Goal: Task Accomplishment & Management: Complete application form

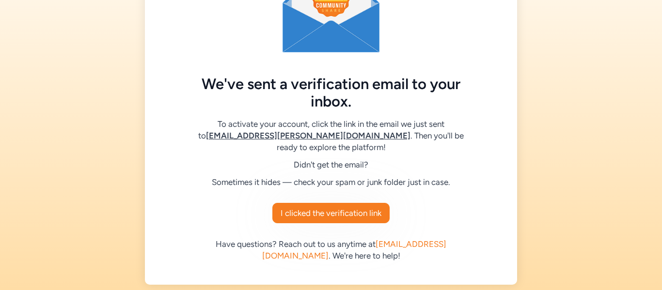
scroll to position [82, 0]
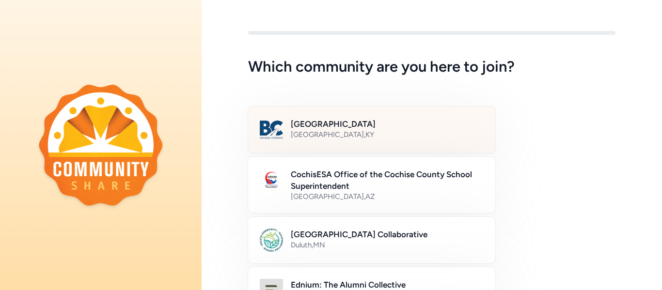
click at [314, 126] on h2 "[GEOGRAPHIC_DATA]" at bounding box center [387, 124] width 193 height 12
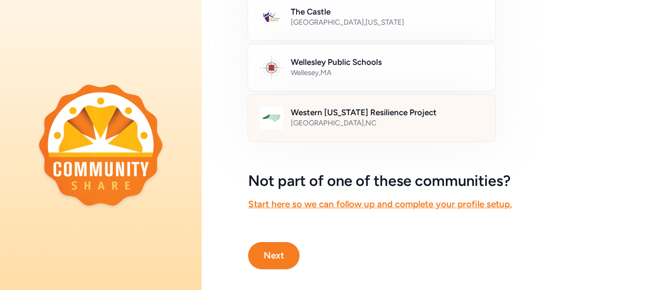
scroll to position [636, 0]
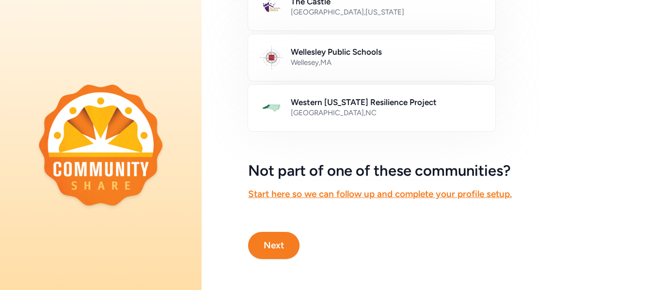
click at [285, 244] on button "Next" at bounding box center [273, 245] width 51 height 27
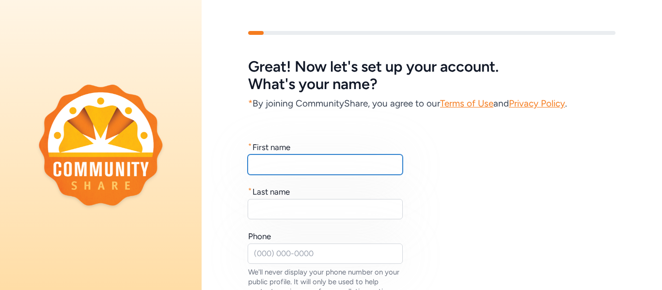
click at [322, 163] on input "text" at bounding box center [325, 165] width 155 height 20
type input "Colby"
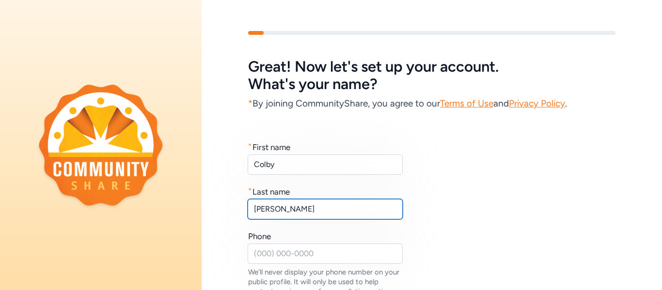
type input "[PERSON_NAME]"
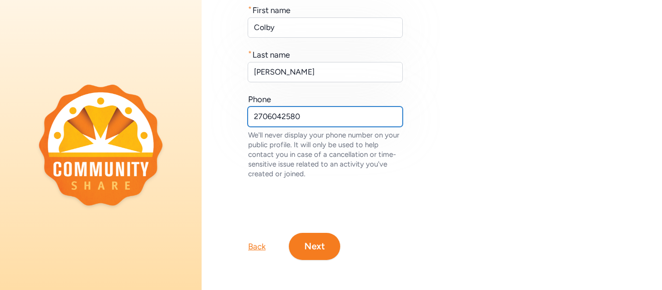
scroll to position [138, 0]
type input "2706042580"
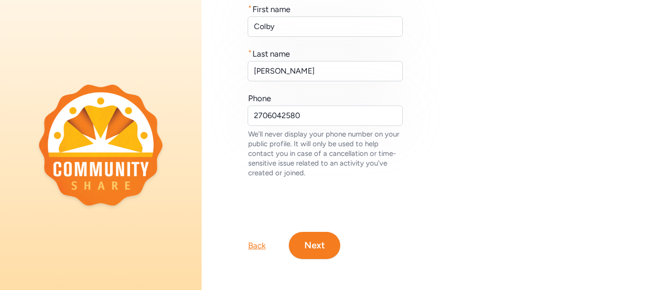
click at [317, 254] on button "Next" at bounding box center [314, 245] width 51 height 27
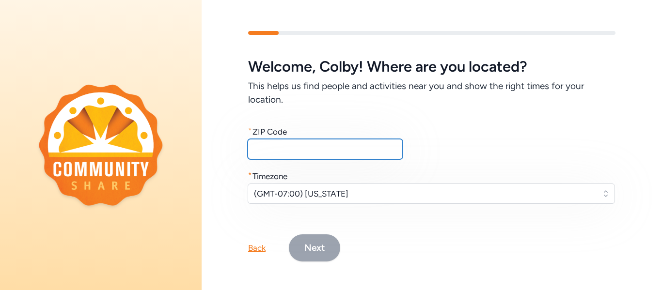
click at [294, 153] on input "text" at bounding box center [325, 149] width 155 height 20
type input "40165"
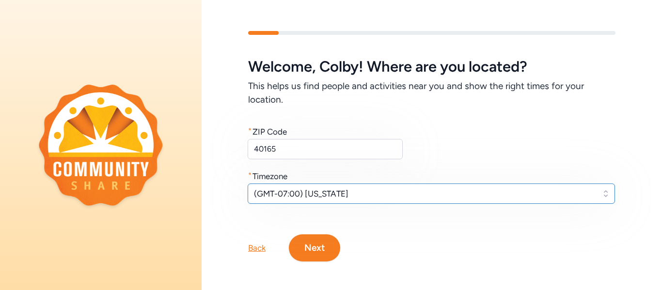
click at [351, 197] on span "(GMT-07:00) Arizona" at bounding box center [424, 194] width 341 height 12
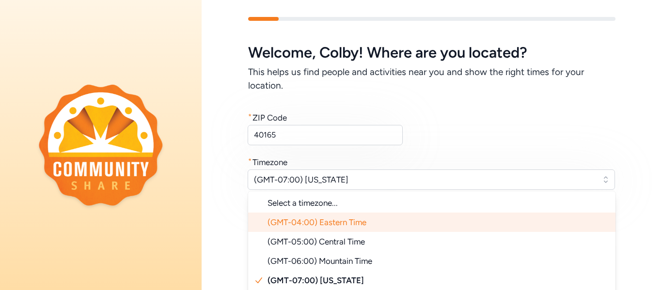
click at [344, 222] on span "(GMT-04:00) Eastern Time" at bounding box center [316, 223] width 99 height 10
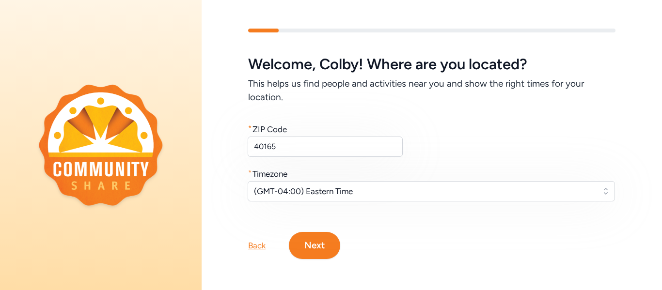
click at [317, 243] on button "Next" at bounding box center [314, 245] width 51 height 27
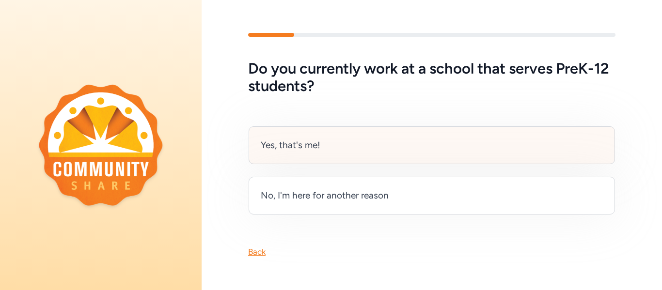
click at [384, 152] on div "Yes, that's me!" at bounding box center [432, 145] width 366 height 38
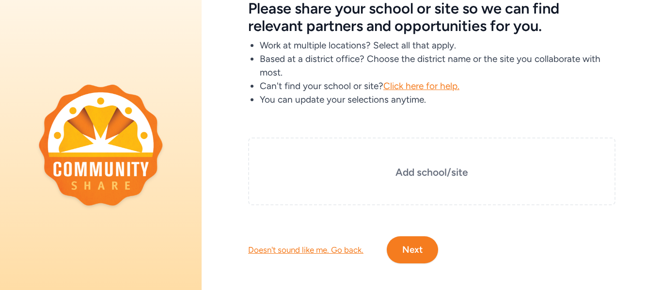
scroll to position [57, 0]
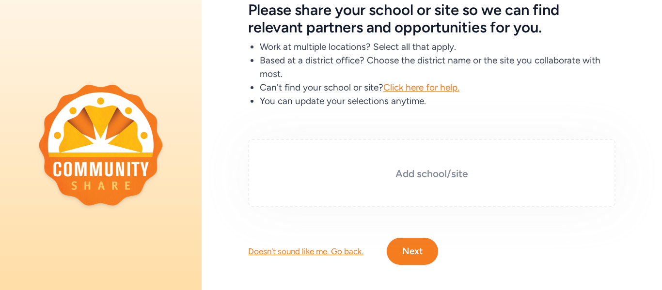
click at [422, 173] on h3 "Add school/site" at bounding box center [431, 174] width 319 height 14
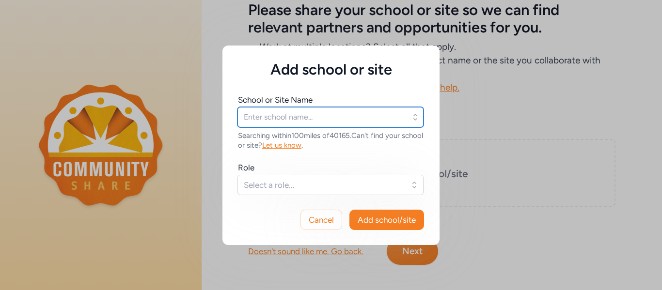
click at [306, 112] on input "text" at bounding box center [330, 117] width 186 height 20
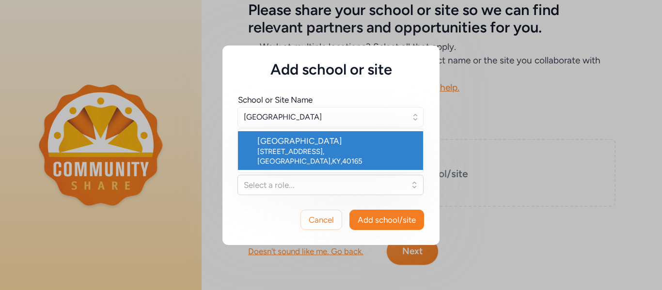
click at [284, 141] on div "Bernheim Middle School" at bounding box center [336, 141] width 158 height 12
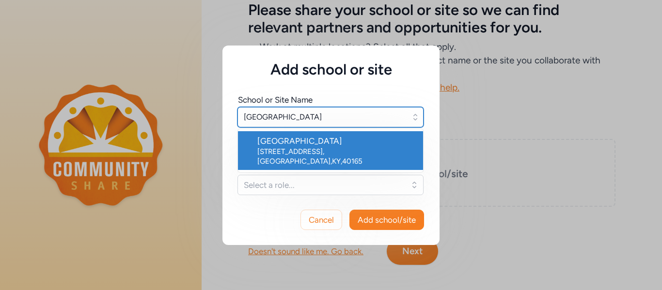
type input "Bernheim Middle School"
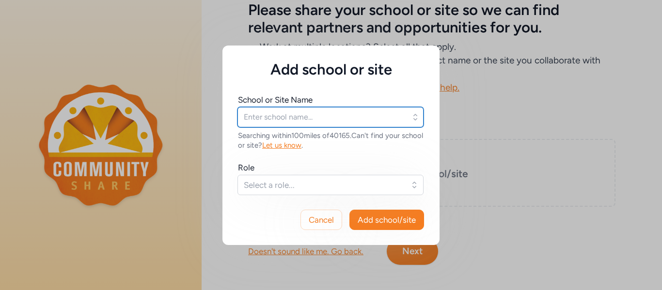
type input "Bernheim Middle School"
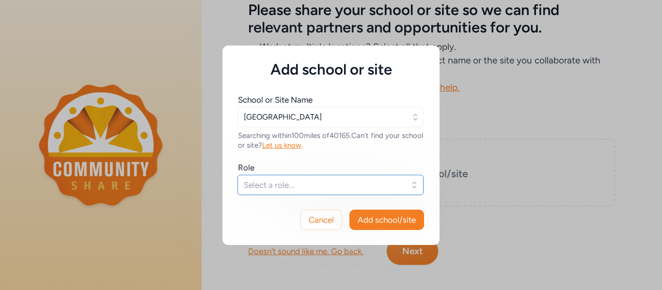
click at [311, 183] on span "Select a role..." at bounding box center [324, 185] width 160 height 12
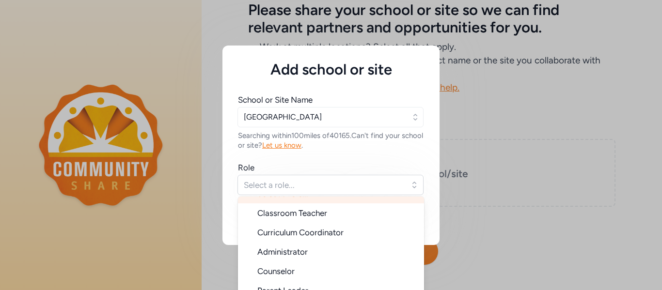
scroll to position [16, 0]
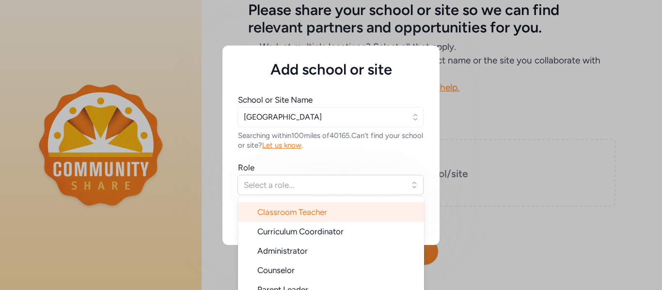
click at [299, 212] on span "Classroom Teacher" at bounding box center [292, 212] width 70 height 10
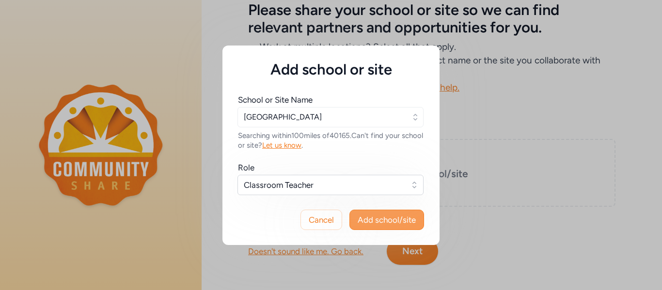
click at [353, 215] on button "Add school/site" at bounding box center [386, 220] width 75 height 20
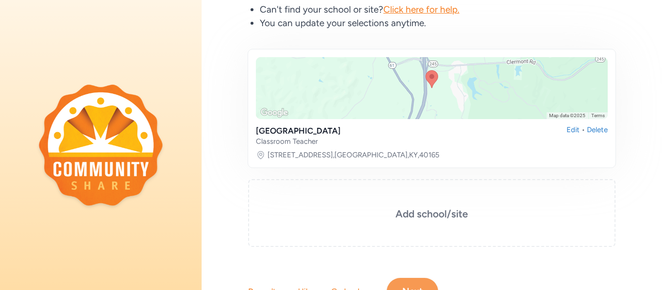
scroll to position [181, 0]
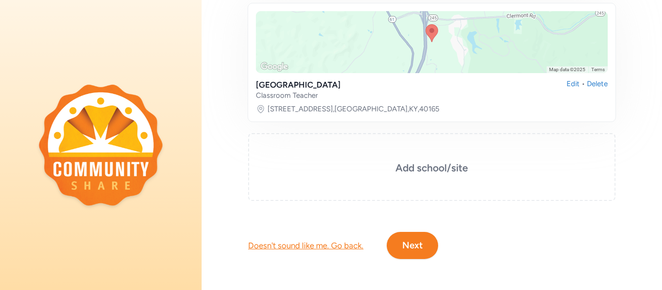
click at [417, 246] on button "Next" at bounding box center [412, 245] width 51 height 27
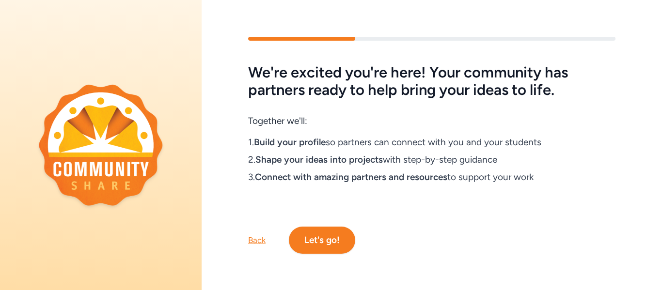
click at [328, 237] on button "Let's go!" at bounding box center [322, 240] width 66 height 27
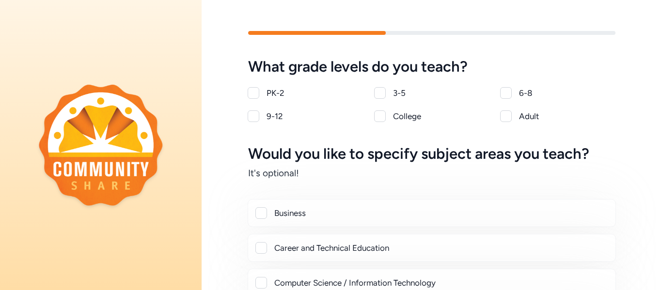
click at [507, 93] on div at bounding box center [506, 93] width 12 height 12
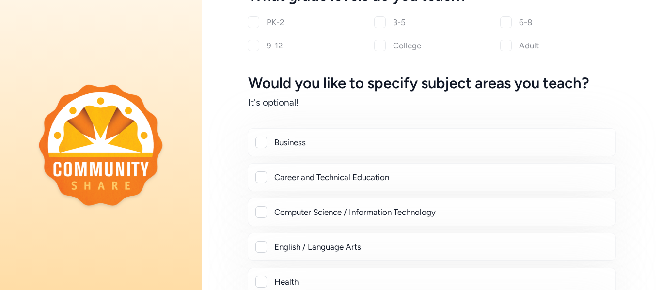
checkbox input "true"
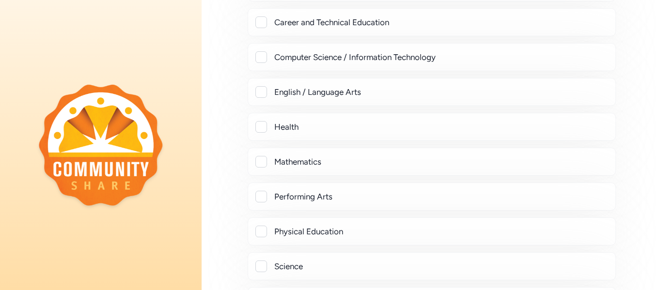
click at [488, 97] on div "English / Language Arts" at bounding box center [440, 92] width 333 height 12
checkbox input "true"
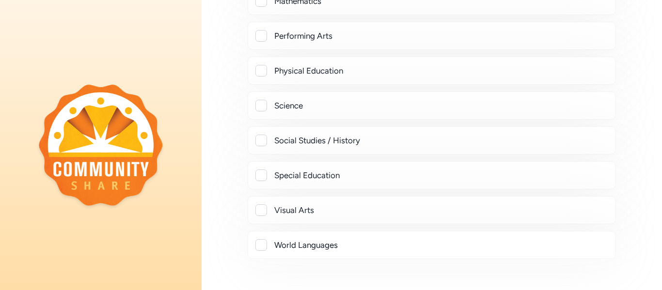
scroll to position [492, 0]
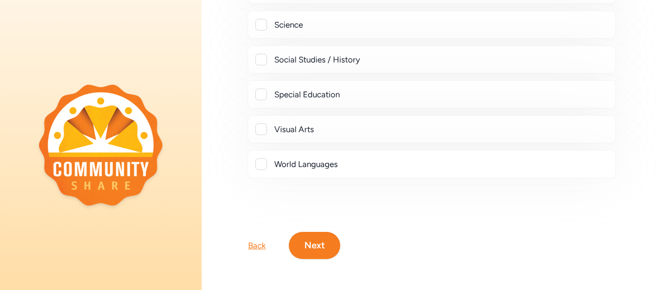
click at [327, 253] on button "Next" at bounding box center [314, 245] width 51 height 27
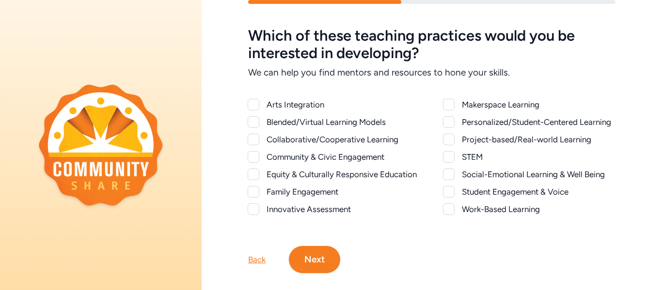
scroll to position [33, 0]
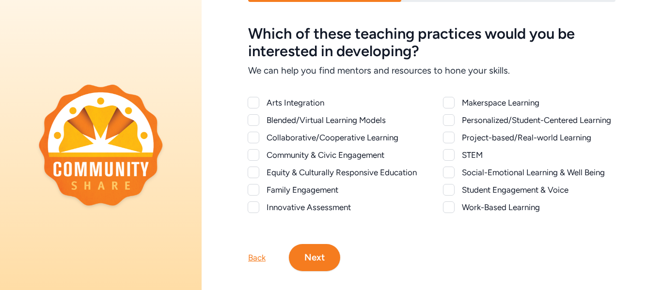
click at [252, 152] on div at bounding box center [254, 155] width 12 height 12
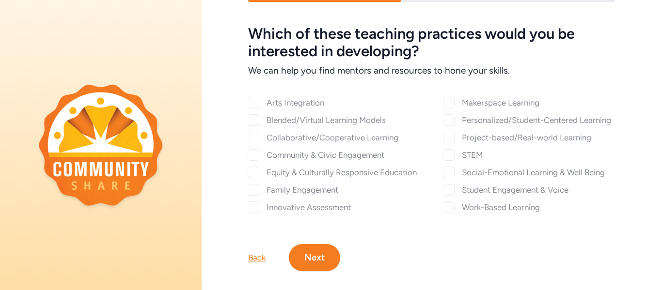
checkbox input "true"
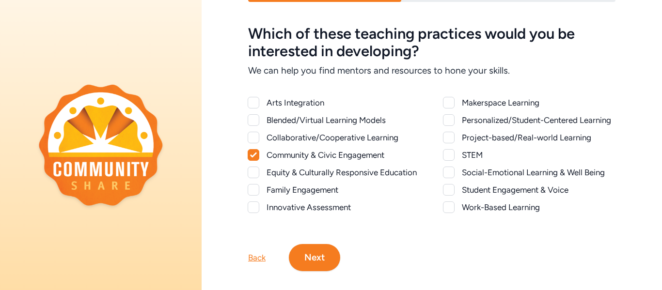
click at [255, 141] on div at bounding box center [254, 138] width 12 height 12
checkbox input "true"
click at [463, 193] on div "Student Engagement & Voice" at bounding box center [539, 190] width 154 height 12
checkbox input "true"
click at [319, 249] on button "Next" at bounding box center [314, 257] width 51 height 27
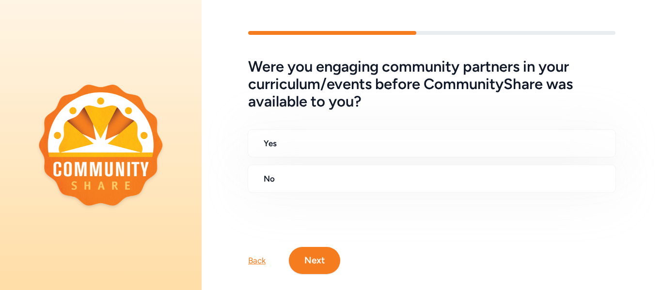
click at [251, 259] on div "Back" at bounding box center [256, 261] width 17 height 12
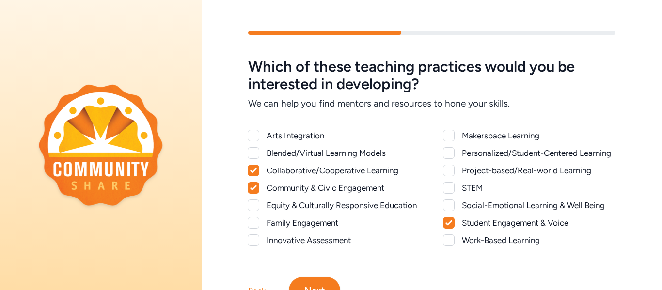
click at [454, 173] on div at bounding box center [449, 171] width 12 height 12
checkbox input "true"
click at [324, 283] on button "Next" at bounding box center [314, 290] width 51 height 27
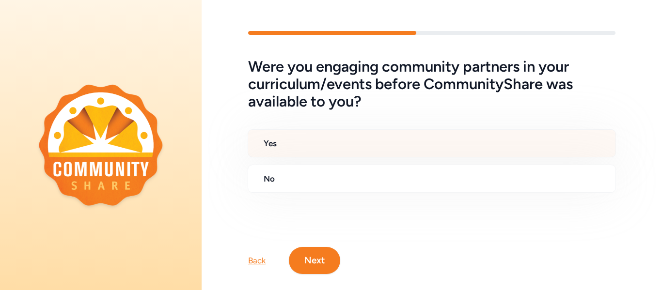
click at [347, 145] on h2 "Yes" at bounding box center [436, 144] width 344 height 12
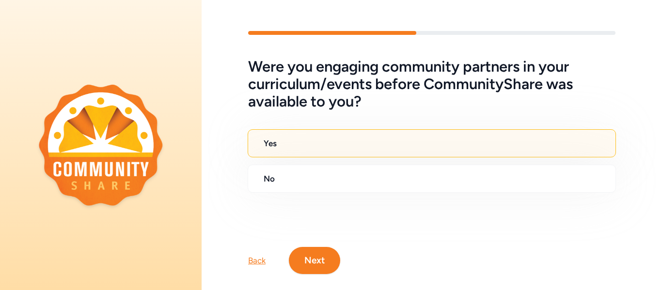
click at [320, 256] on button "Next" at bounding box center [314, 260] width 51 height 27
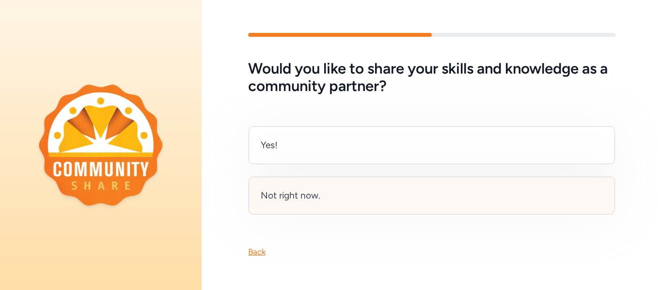
click at [328, 196] on div "Not right now." at bounding box center [432, 196] width 366 height 38
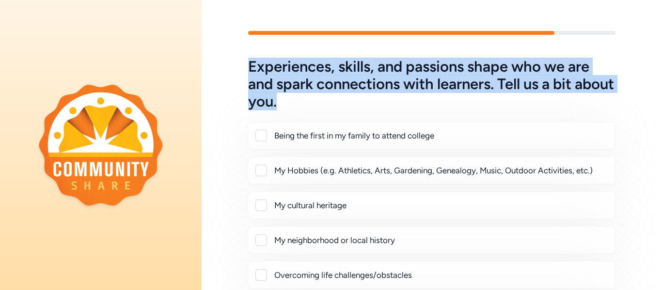
drag, startPoint x: 248, startPoint y: 67, endPoint x: 391, endPoint y: 103, distance: 147.9
click at [391, 103] on h5 "Experiences, skills, and passions shape who we are and spark connections with l…" at bounding box center [431, 84] width 367 height 52
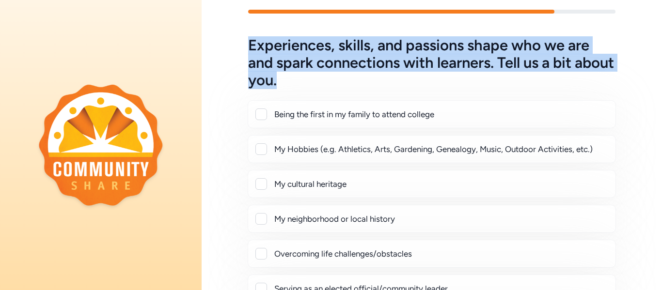
scroll to position [23, 0]
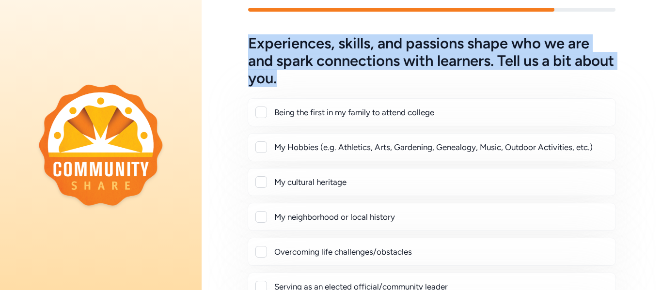
click at [409, 82] on h5 "Experiences, skills, and passions shape who we are and spark connections with l…" at bounding box center [431, 61] width 367 height 52
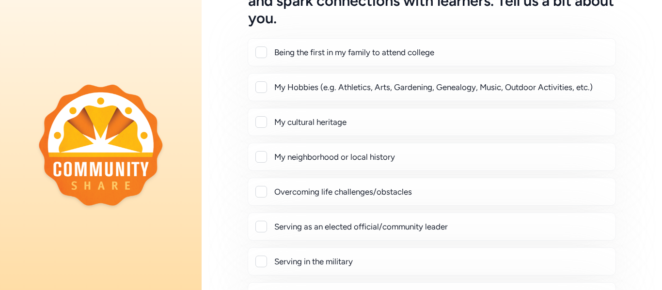
scroll to position [84, 0]
click at [395, 93] on div "My Hobbies (e.g. Athletics, Arts, Gardening, Genealogy, Music, Outdoor Activiti…" at bounding box center [432, 87] width 368 height 28
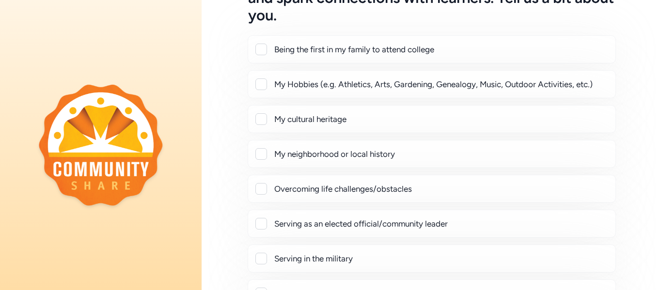
scroll to position [87, 0]
click at [267, 83] on div "My Hobbies (e.g. Athletics, Arts, Gardening, Genealogy, Music, Outdoor Activiti…" at bounding box center [432, 84] width 352 height 12
click at [261, 86] on div at bounding box center [261, 84] width 12 height 12
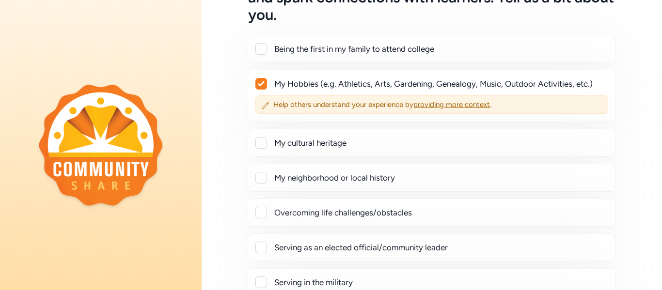
checkbox input "true"
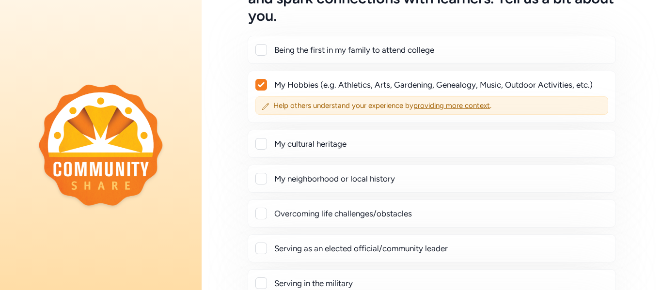
scroll to position [88, 0]
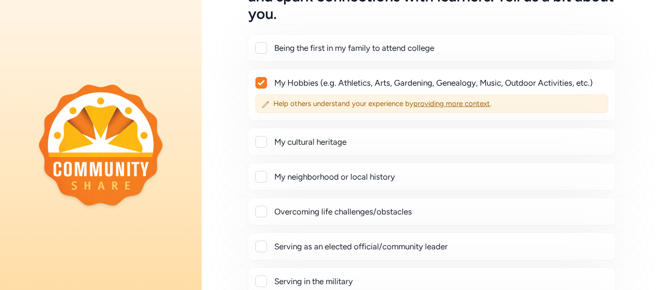
click at [261, 179] on div at bounding box center [261, 177] width 12 height 12
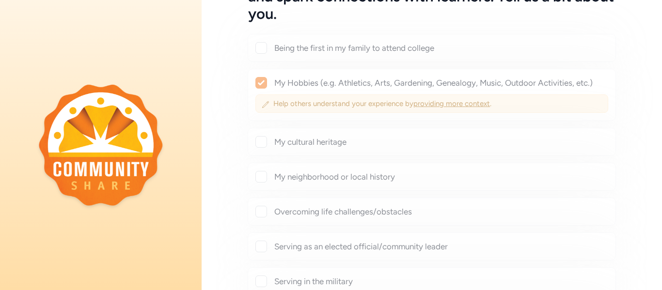
checkbox input "true"
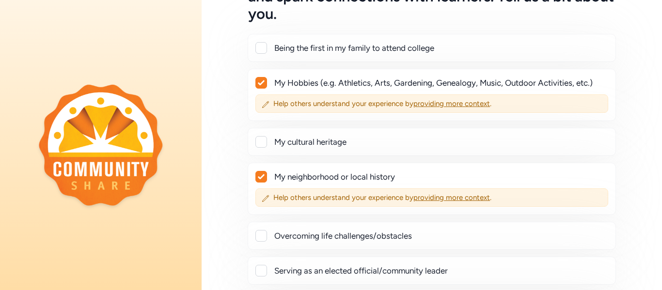
click at [260, 234] on div at bounding box center [261, 236] width 12 height 12
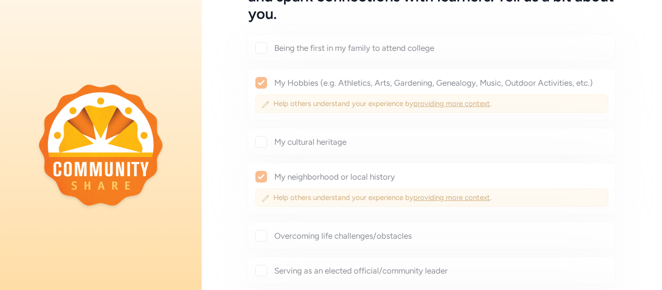
checkbox input "true"
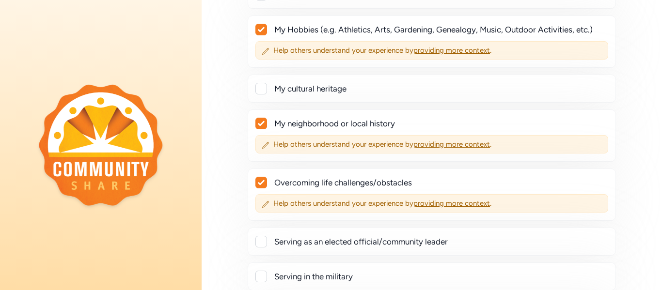
scroll to position [358, 0]
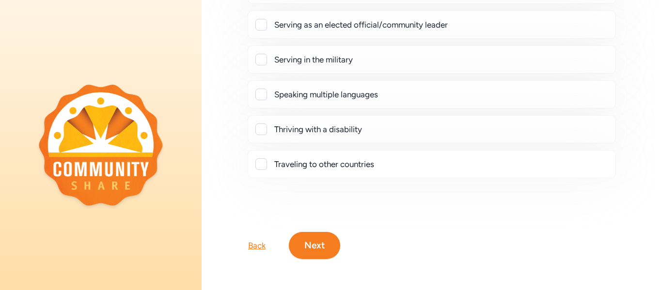
click at [313, 243] on button "Next" at bounding box center [314, 245] width 51 height 27
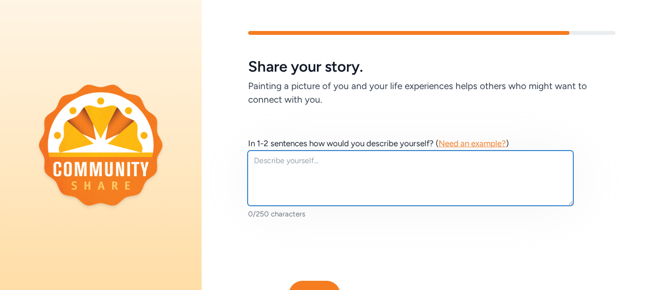
click at [329, 169] on textarea at bounding box center [411, 178] width 326 height 55
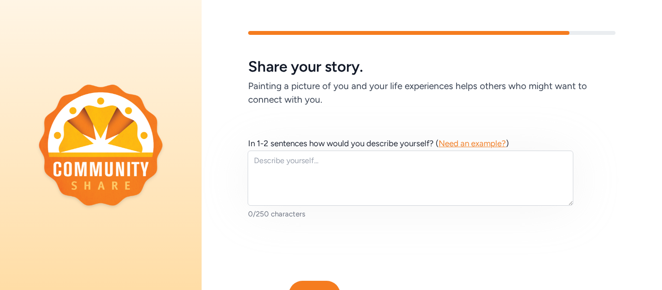
click at [456, 148] on span "Need an example?" at bounding box center [472, 144] width 67 height 10
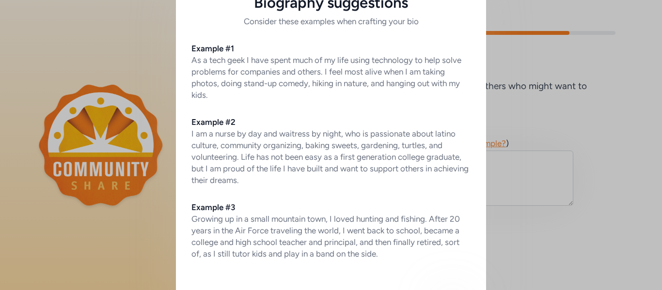
scroll to position [31, 0]
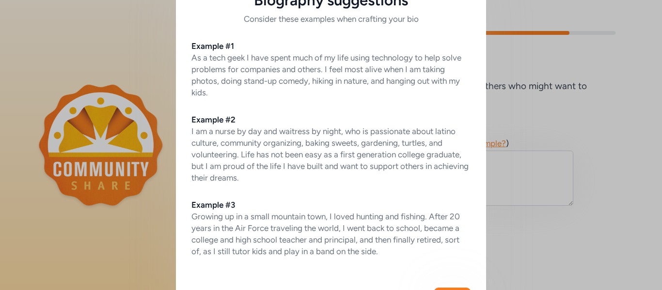
click at [547, 108] on div "Biography suggestions Consider these examples when crafting your bio Example #1…" at bounding box center [331, 150] width 662 height 362
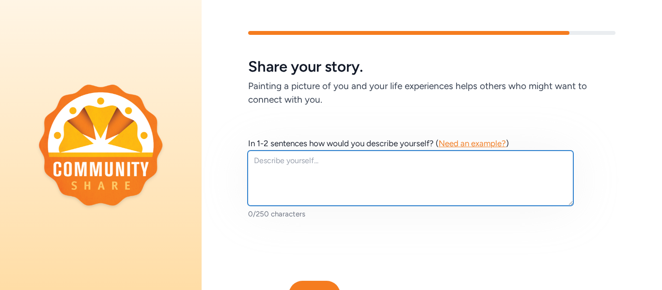
click at [426, 172] on textarea at bounding box center [411, 178] width 326 height 55
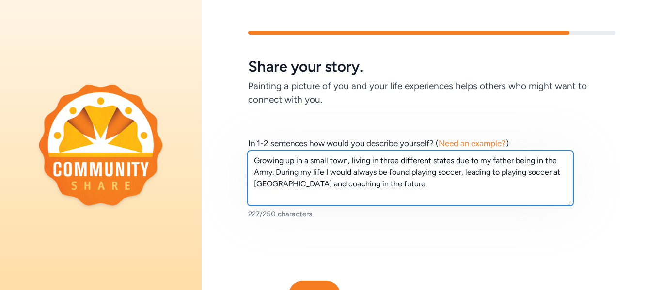
scroll to position [49, 0]
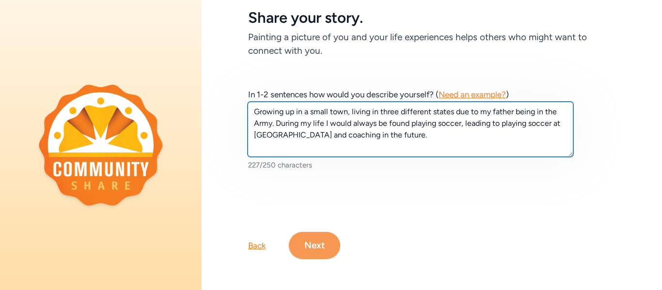
type textarea "Growing up in a small town, living in three different states due to my father b…"
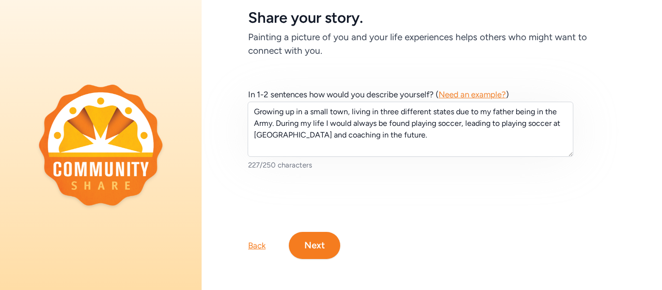
click at [307, 251] on button "Next" at bounding box center [314, 245] width 51 height 27
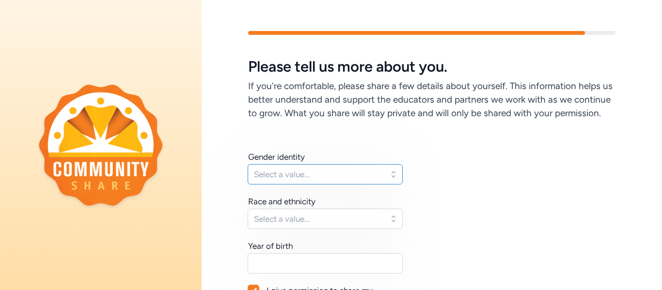
click at [341, 165] on button "Select a value..." at bounding box center [325, 174] width 155 height 20
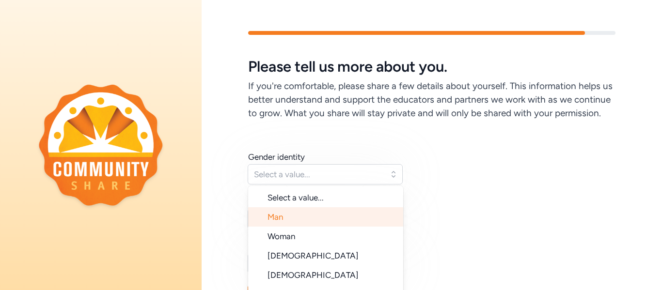
click at [303, 215] on li "Man" at bounding box center [325, 216] width 155 height 19
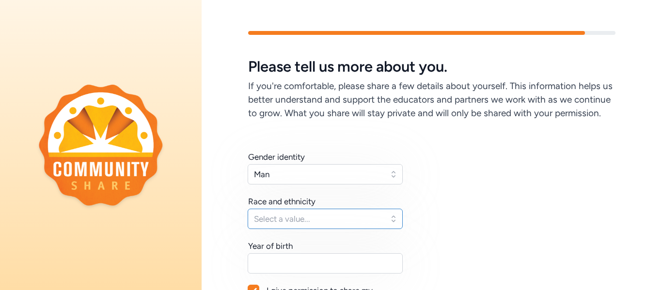
click at [302, 218] on span "Select a value..." at bounding box center [318, 219] width 129 height 12
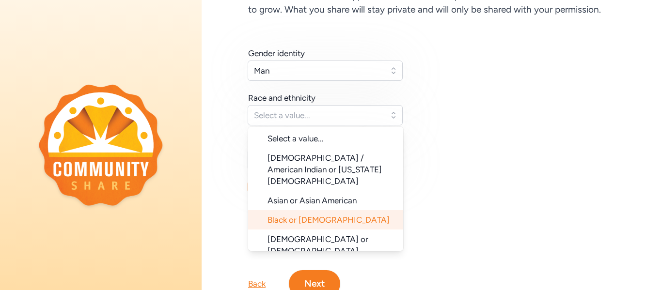
scroll to position [97, 0]
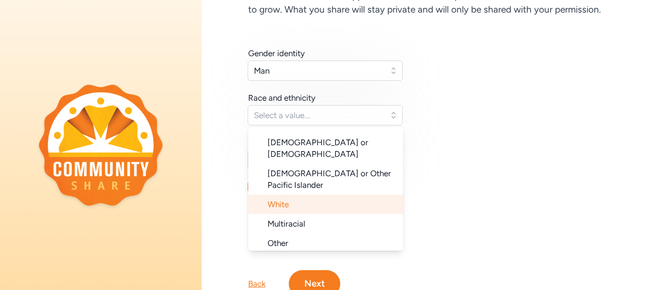
click at [297, 195] on li "White" at bounding box center [325, 204] width 155 height 19
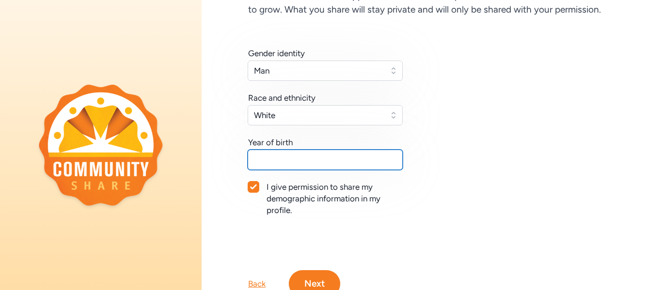
click at [317, 157] on input "text" at bounding box center [325, 160] width 155 height 20
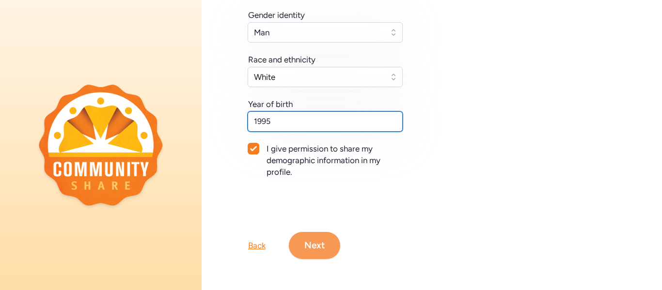
type input "1995"
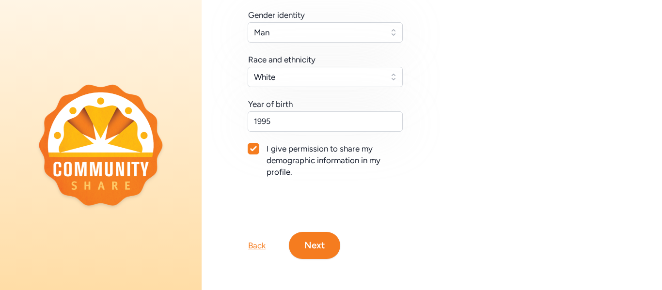
click at [314, 245] on button "Next" at bounding box center [314, 245] width 51 height 27
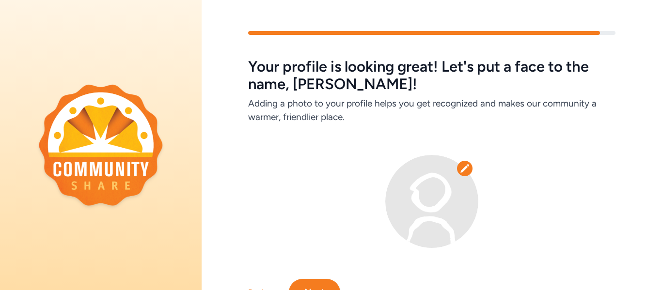
scroll to position [47, 0]
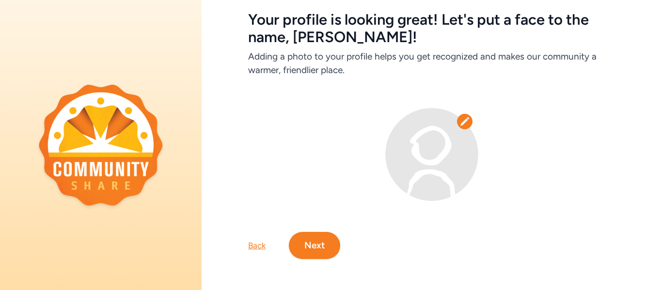
click at [462, 126] on icon at bounding box center [465, 122] width 10 height 10
click at [437, 138] on img at bounding box center [431, 154] width 93 height 93
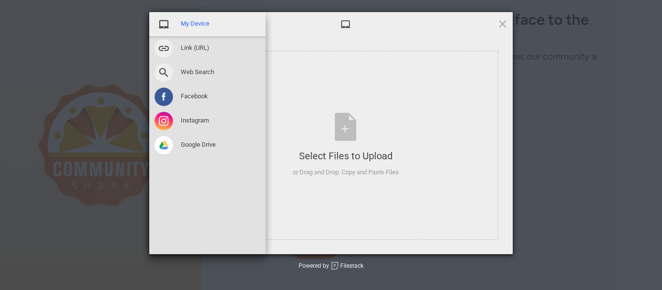
click at [168, 25] on span at bounding box center [164, 24] width 18 height 18
click at [188, 25] on span "My Device" at bounding box center [195, 23] width 29 height 9
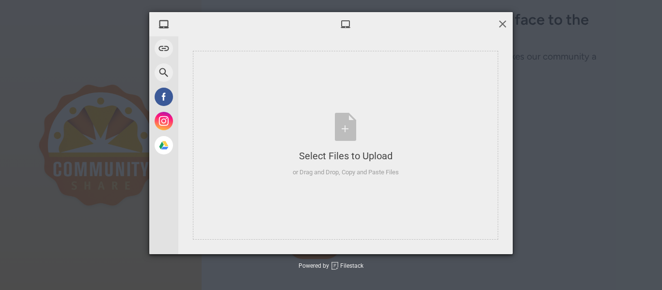
click at [503, 25] on span at bounding box center [502, 23] width 11 height 11
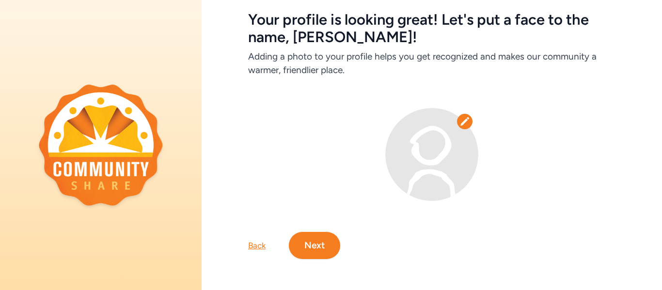
click at [331, 242] on button "Next" at bounding box center [314, 245] width 51 height 27
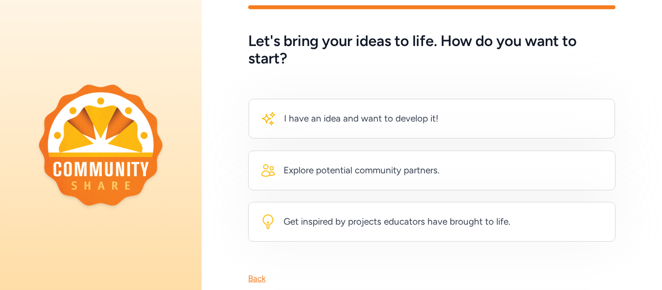
scroll to position [51, 0]
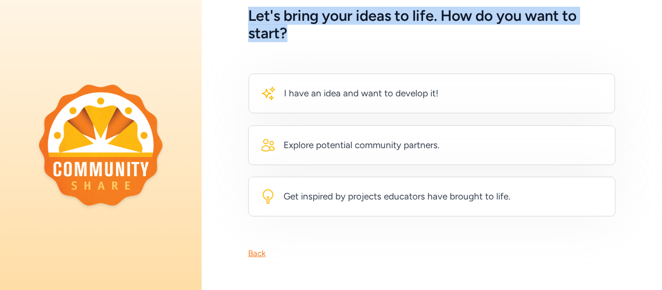
drag, startPoint x: 249, startPoint y: 17, endPoint x: 323, endPoint y: 34, distance: 76.2
click at [323, 34] on h5 "Let's bring your ideas to life. How do you want to start?" at bounding box center [431, 24] width 367 height 35
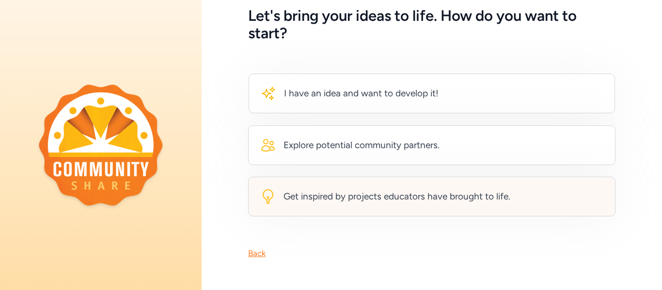
click at [340, 180] on div "Get inspired by projects educators have brought to life." at bounding box center [431, 197] width 367 height 40
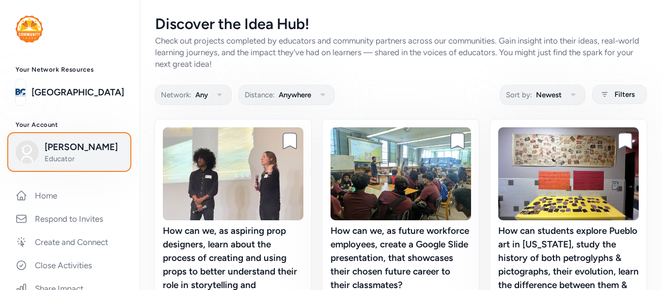
click at [90, 145] on span "Colby Bicksler" at bounding box center [84, 148] width 79 height 14
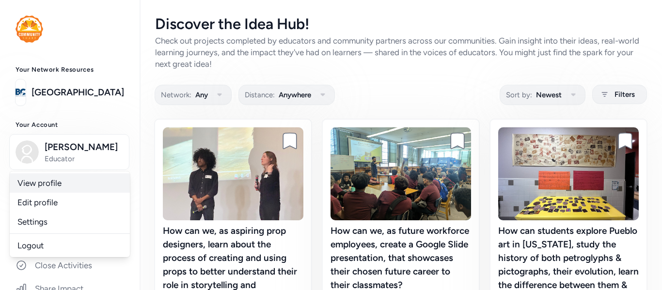
click at [54, 184] on link "View profile" at bounding box center [70, 182] width 120 height 19
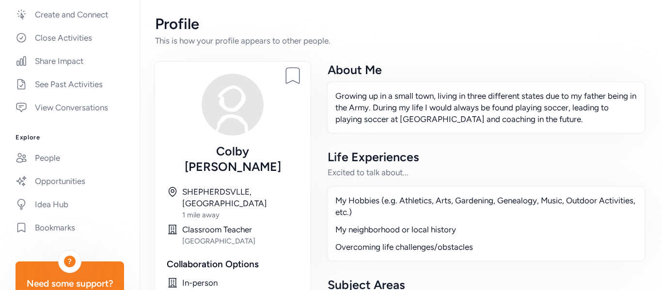
scroll to position [243, 0]
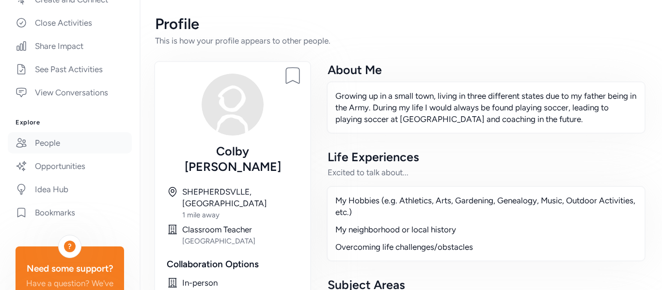
click at [82, 144] on link "People" at bounding box center [70, 142] width 124 height 21
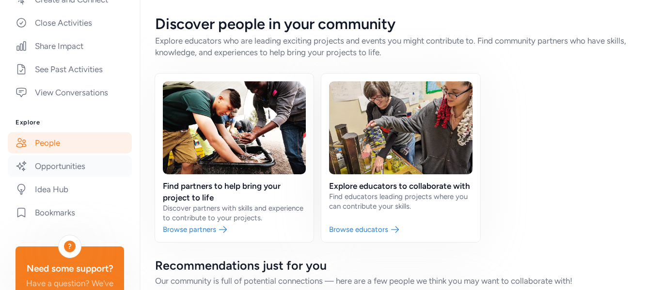
click at [80, 160] on link "Opportunities" at bounding box center [70, 166] width 124 height 21
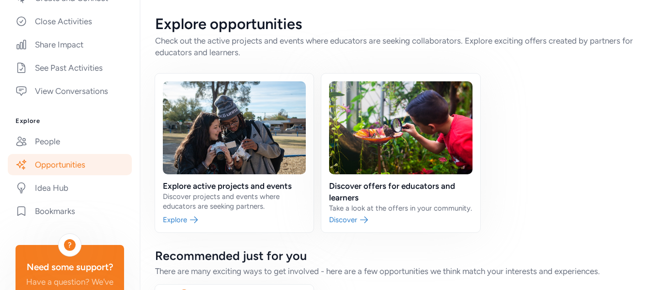
scroll to position [252, 0]
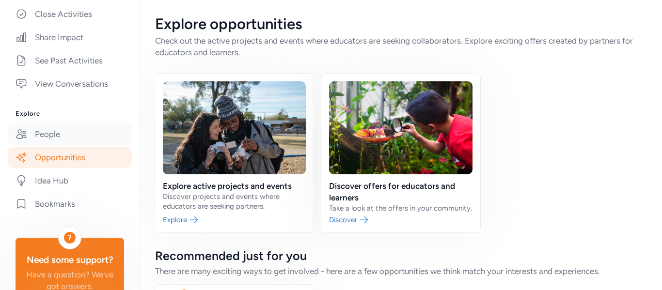
click at [56, 136] on link "People" at bounding box center [70, 134] width 124 height 21
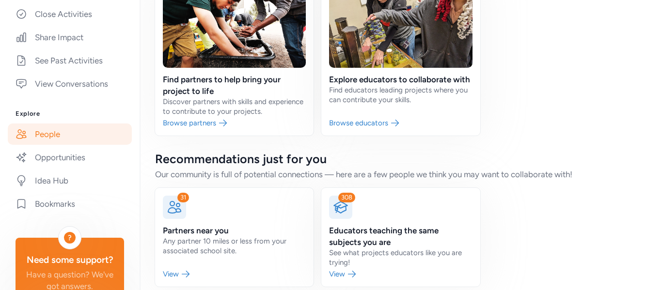
scroll to position [119, 0]
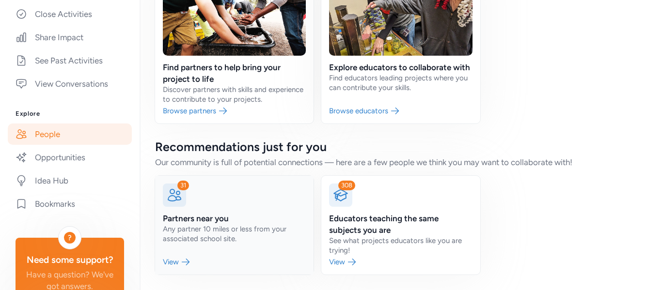
click at [188, 264] on link at bounding box center [234, 225] width 158 height 99
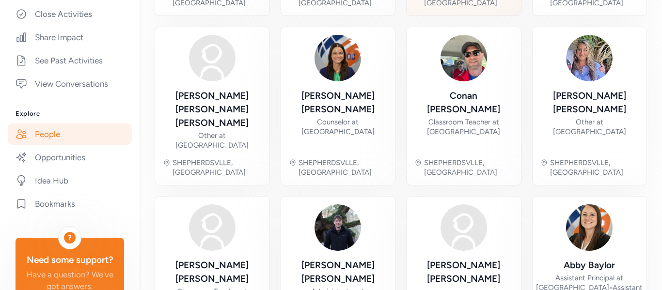
scroll to position [416, 0]
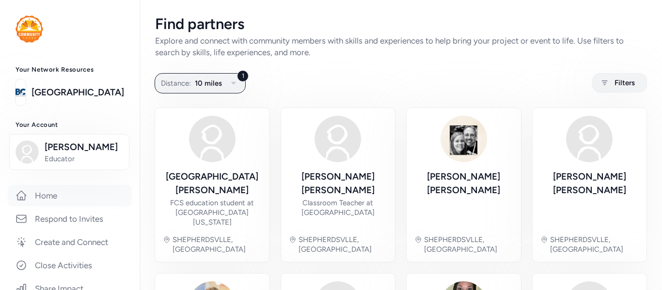
click at [57, 189] on link "Home" at bounding box center [70, 195] width 124 height 21
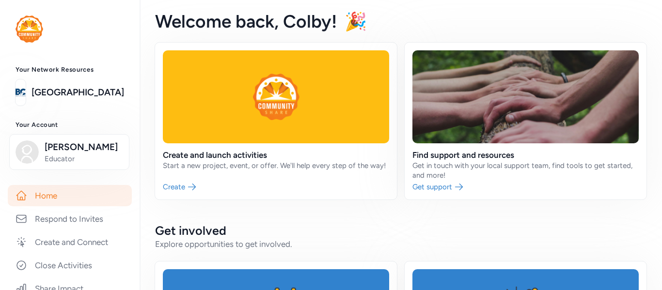
scroll to position [1, 0]
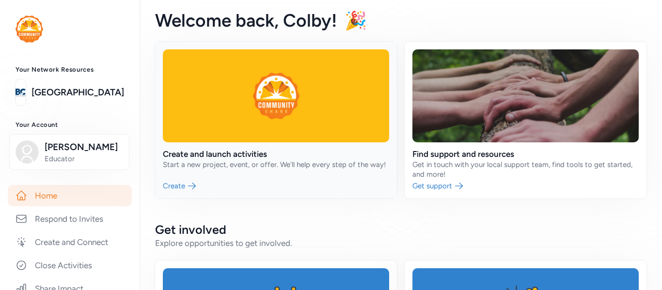
click at [196, 156] on link at bounding box center [276, 120] width 242 height 157
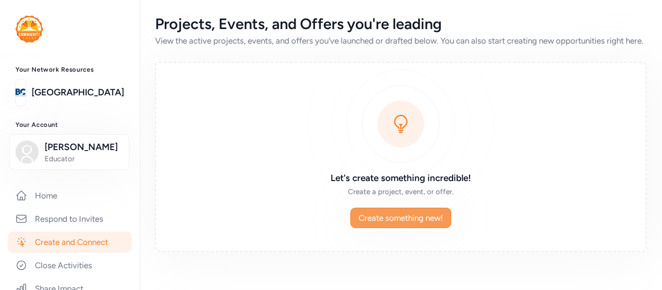
click at [393, 224] on span "Create something new!" at bounding box center [401, 218] width 84 height 12
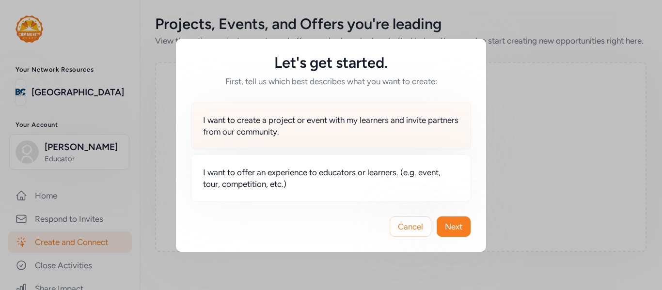
click at [322, 129] on span "I want to create a project or event with my learners and invite partners from o…" at bounding box center [331, 125] width 256 height 23
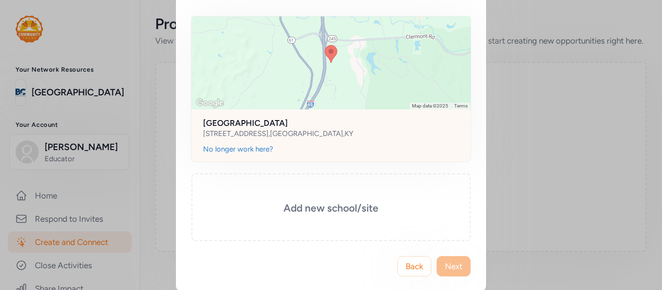
scroll to position [104, 0]
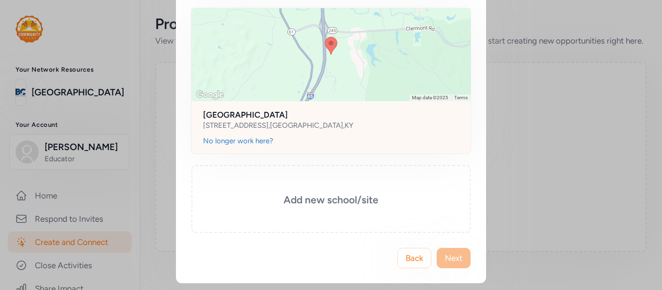
click at [346, 92] on div at bounding box center [330, 54] width 279 height 93
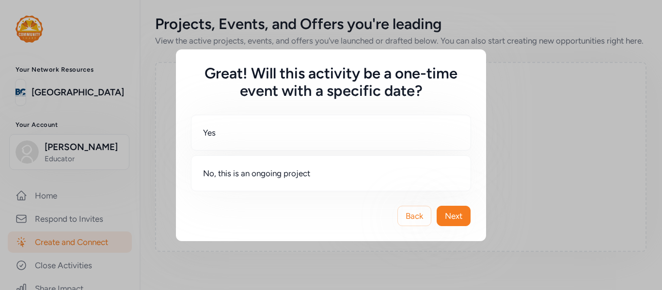
click at [427, 152] on div "Yes No, this is an ongoing project" at bounding box center [330, 153] width 279 height 76
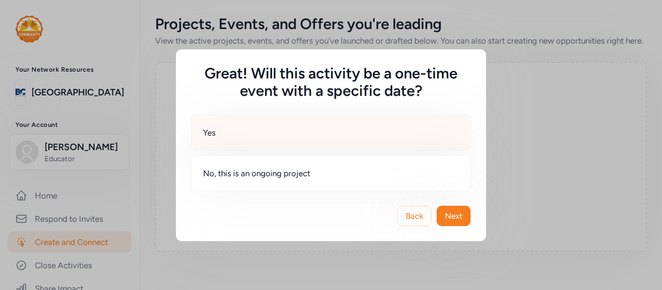
click at [255, 132] on div "Yes" at bounding box center [331, 133] width 280 height 36
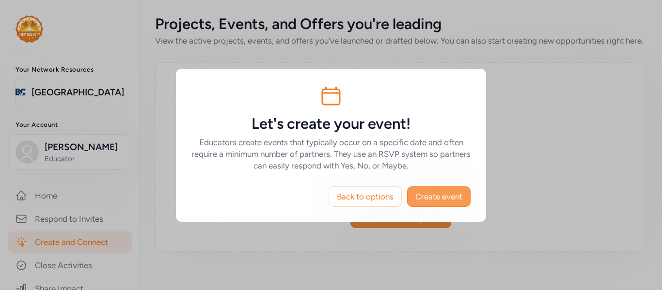
click at [437, 194] on span "Create event" at bounding box center [438, 197] width 47 height 12
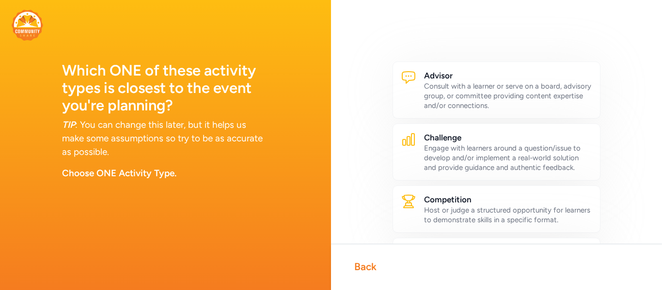
click at [355, 272] on div "Back" at bounding box center [365, 267] width 22 height 14
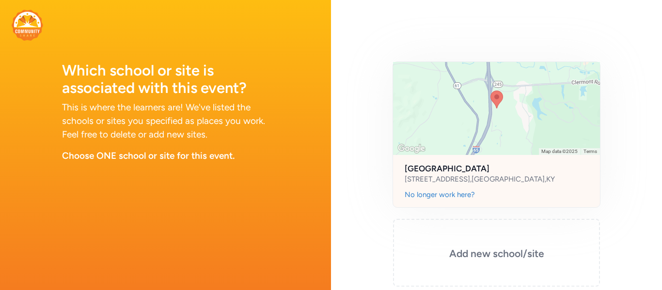
scroll to position [59, 0]
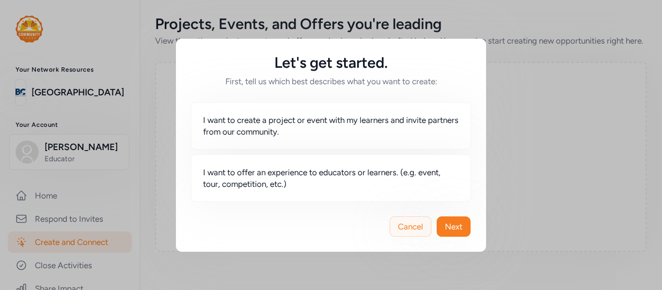
click at [404, 225] on span "Cancel" at bounding box center [410, 227] width 25 height 12
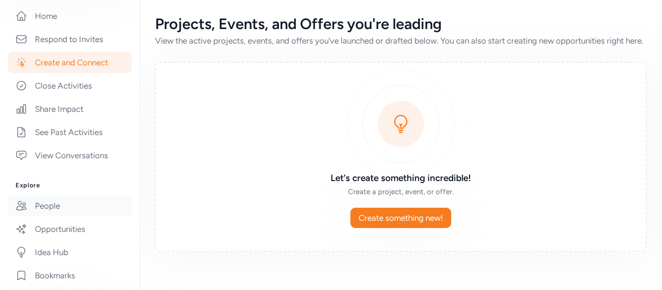
scroll to position [180, 0]
click at [58, 200] on link "People" at bounding box center [70, 205] width 124 height 21
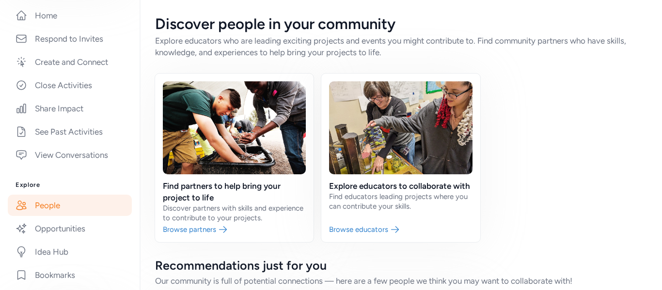
scroll to position [119, 0]
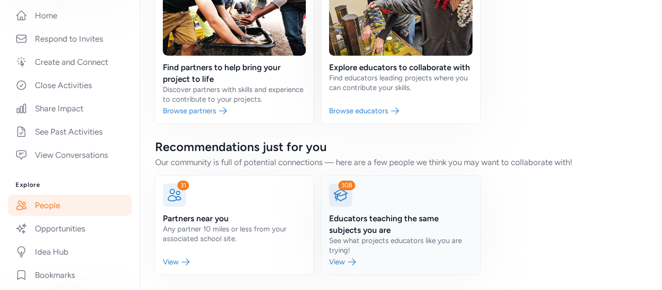
click at [374, 260] on link at bounding box center [400, 225] width 158 height 99
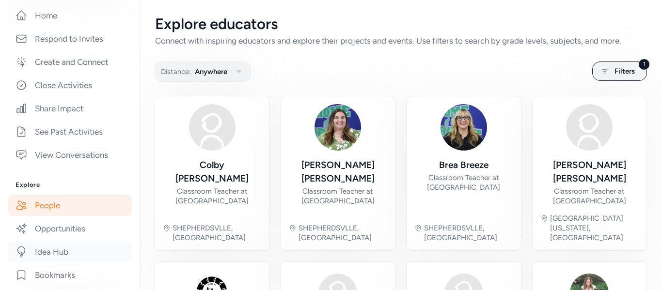
click at [67, 247] on link "Idea Hub" at bounding box center [70, 251] width 124 height 21
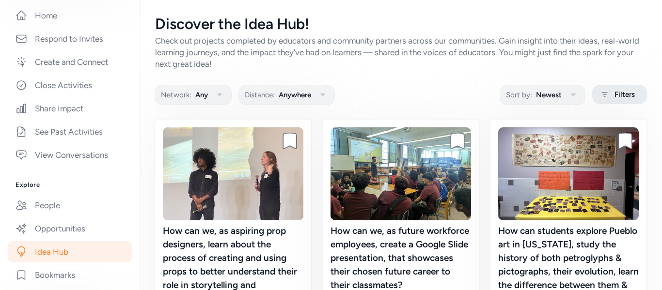
click at [613, 95] on div "Filters" at bounding box center [619, 94] width 55 height 19
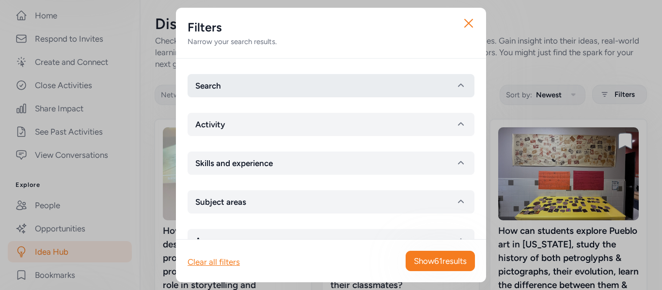
click at [322, 90] on button "Search" at bounding box center [331, 85] width 287 height 23
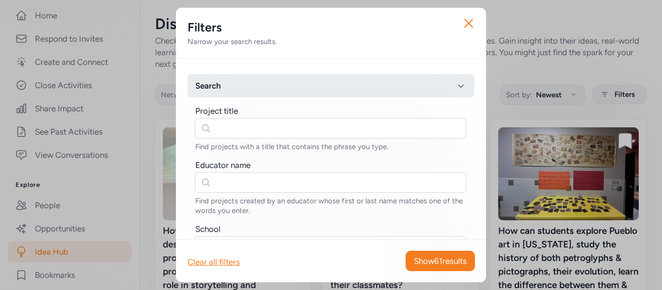
click at [322, 90] on button "Search" at bounding box center [331, 85] width 287 height 23
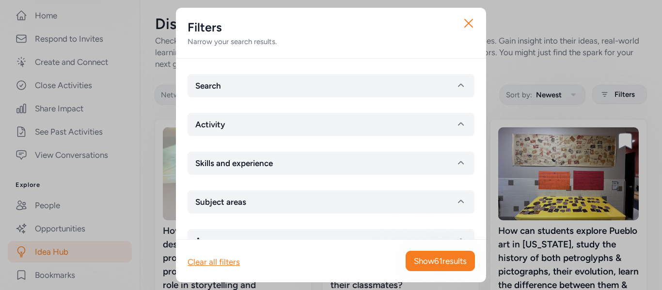
click at [314, 111] on div "Search Activity Skills and experience Subject areas Age group Participants" at bounding box center [331, 149] width 310 height 181
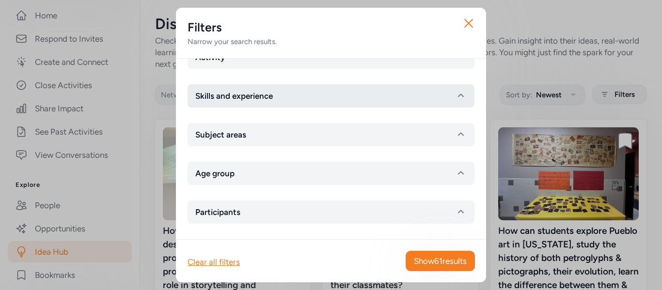
click at [306, 103] on button "Skills and experience" at bounding box center [331, 95] width 287 height 23
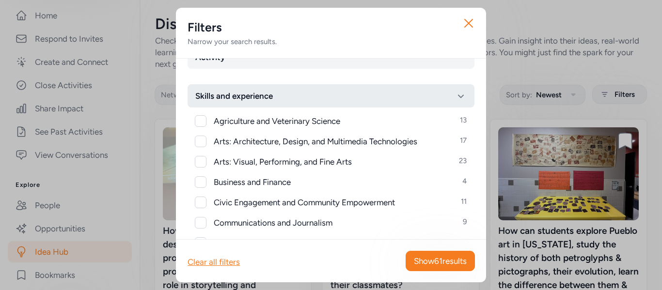
click at [306, 103] on button "Skills and experience" at bounding box center [331, 95] width 287 height 23
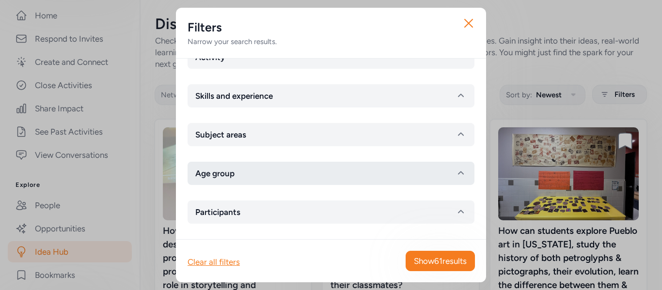
click at [285, 177] on button "Age group" at bounding box center [331, 173] width 287 height 23
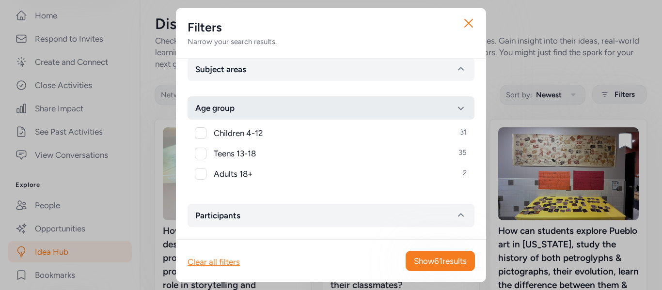
scroll to position [136, 0]
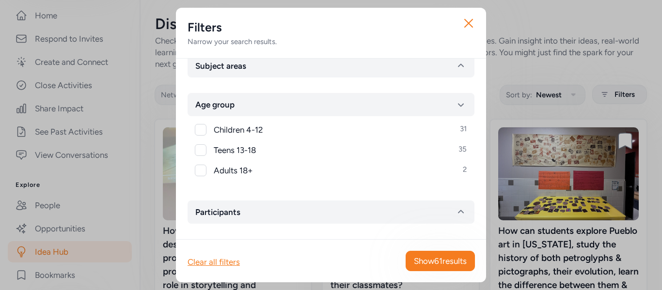
click at [238, 150] on span "Teens 13-18" at bounding box center [235, 150] width 42 height 12
checkbox input "true"
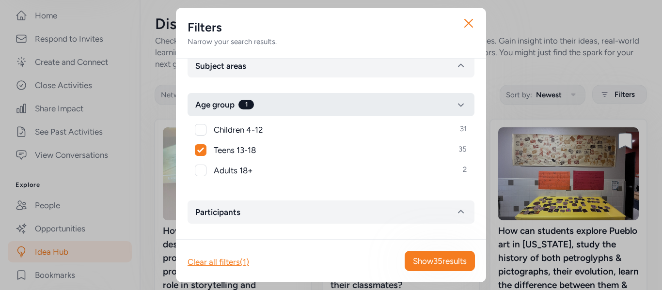
click at [290, 104] on button "Age group 1" at bounding box center [331, 104] width 287 height 23
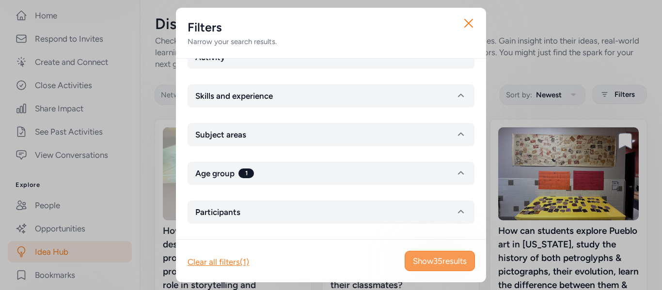
click at [435, 267] on button "Show 35 results" at bounding box center [440, 261] width 70 height 20
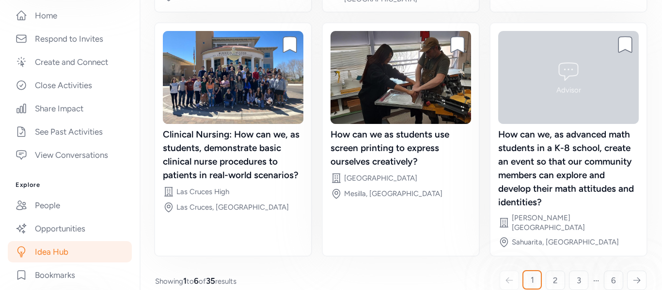
scroll to position [341, 0]
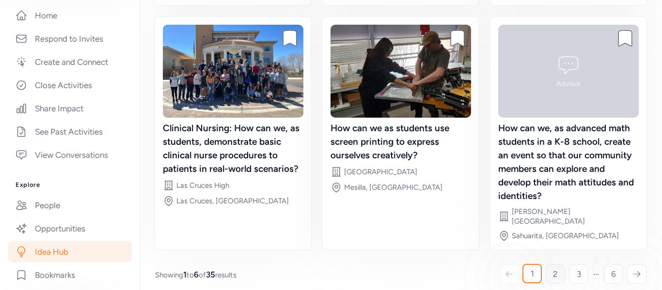
click at [555, 268] on span "2" at bounding box center [555, 274] width 5 height 12
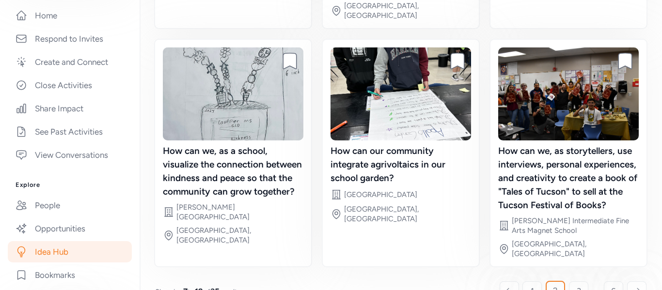
scroll to position [335, 0]
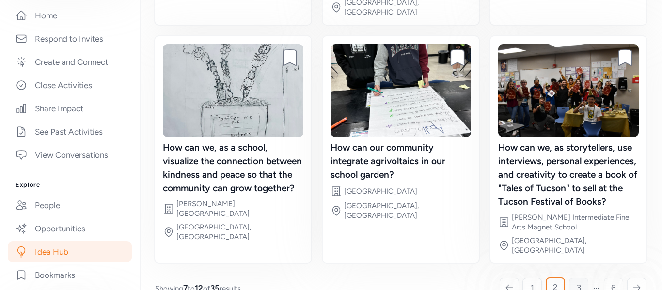
click at [577, 282] on span "3" at bounding box center [579, 288] width 4 height 12
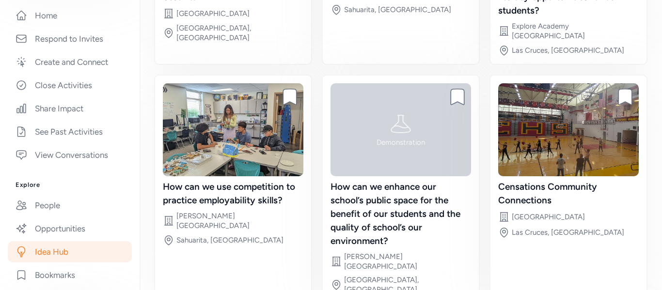
scroll to position [287, 0]
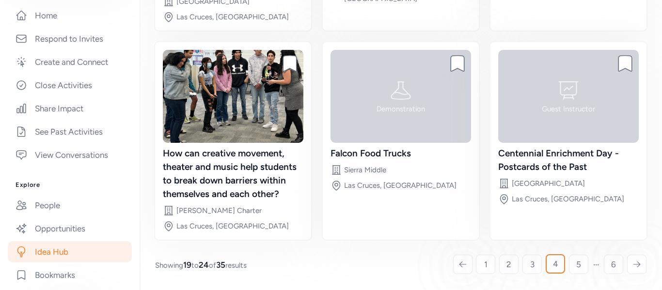
scroll to position [312, 0]
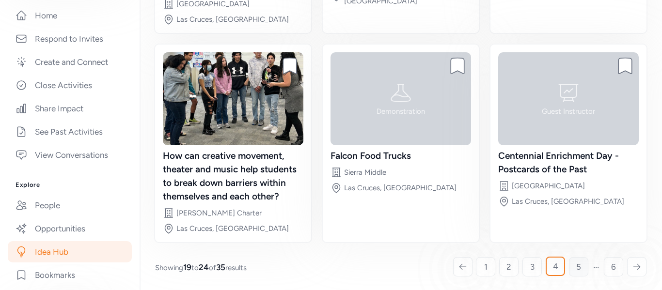
click at [576, 266] on span "5" at bounding box center [578, 267] width 5 height 12
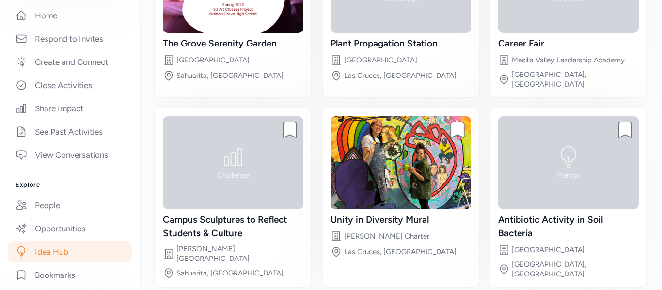
scroll to position [219, 0]
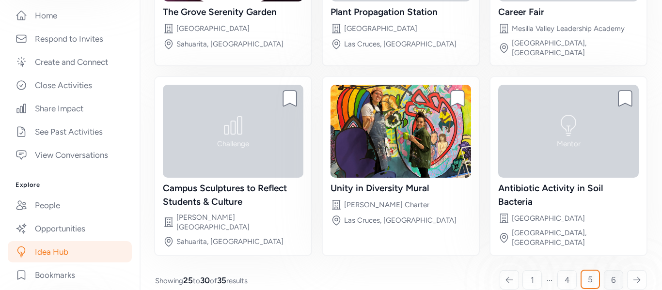
click at [612, 274] on span "6" at bounding box center [613, 280] width 5 height 12
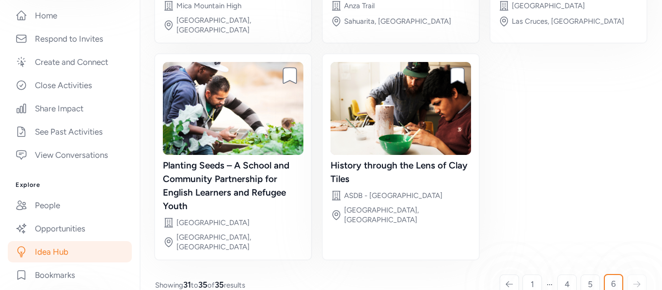
scroll to position [246, 0]
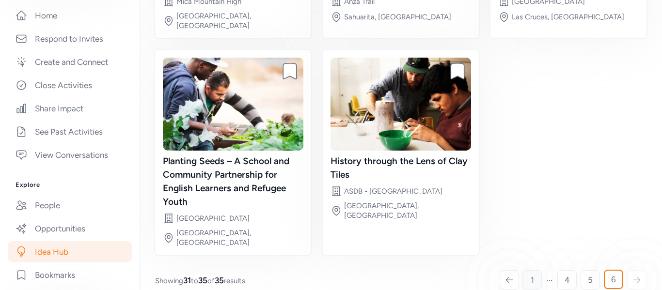
click at [535, 270] on link "1" at bounding box center [531, 279] width 19 height 19
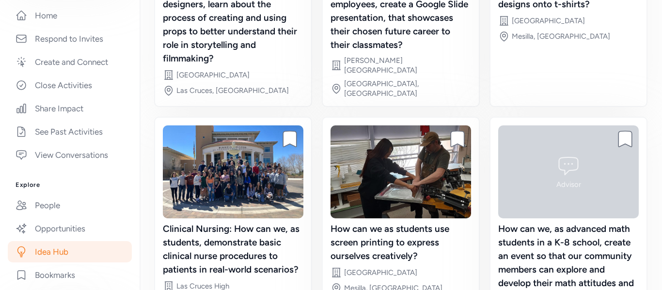
scroll to position [85, 0]
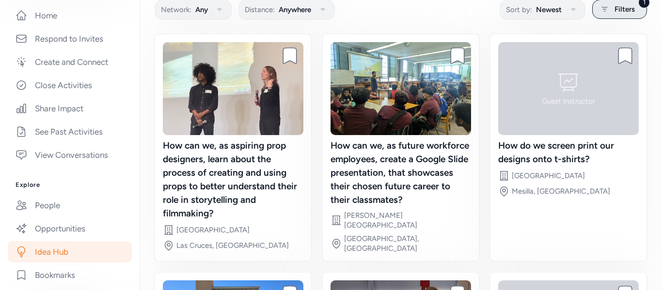
click at [605, 10] on icon at bounding box center [604, 9] width 12 height 12
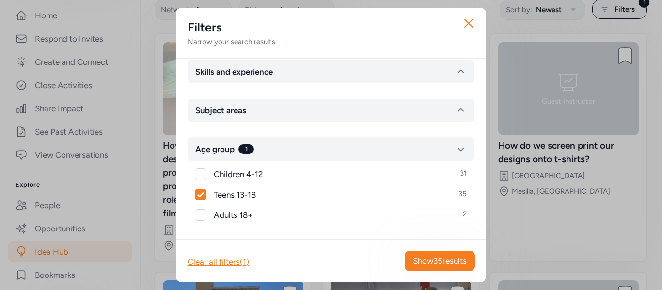
scroll to position [93, 0]
click at [202, 197] on div at bounding box center [200, 194] width 11 height 11
checkbox input "false"
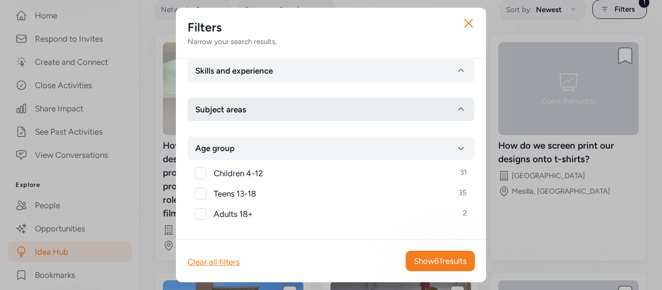
click at [264, 120] on button "Subject areas" at bounding box center [331, 109] width 287 height 23
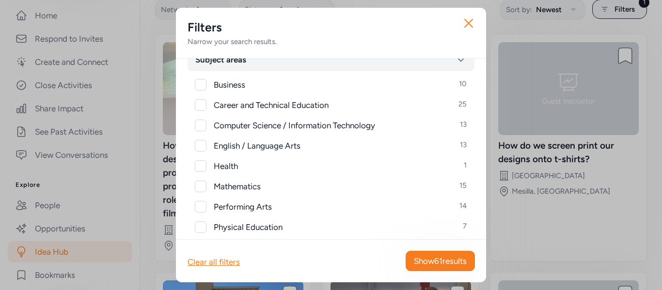
scroll to position [141, 0]
click at [198, 145] on div at bounding box center [201, 147] width 12 height 12
checkbox input "true"
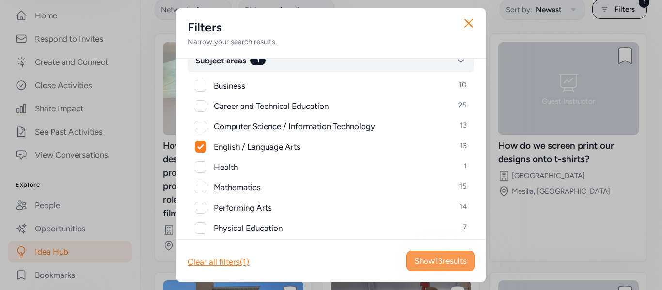
click at [413, 268] on button "Show 13 results" at bounding box center [440, 261] width 69 height 20
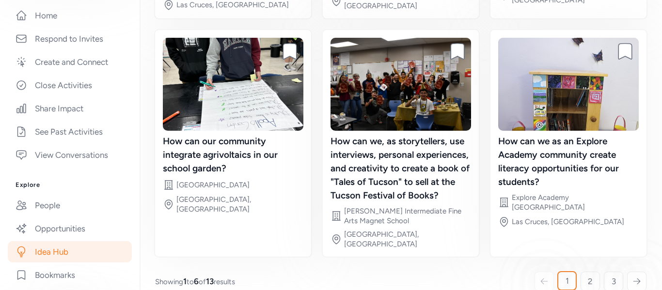
scroll to position [334, 0]
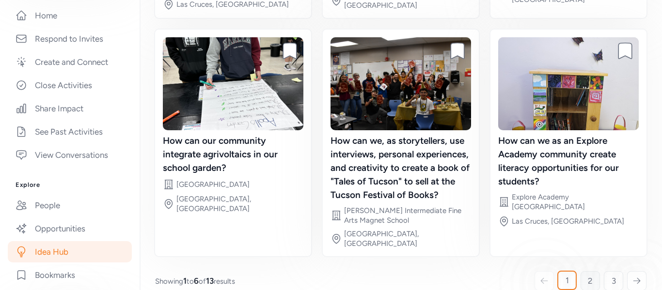
click at [590, 275] on span "2" at bounding box center [590, 281] width 5 height 12
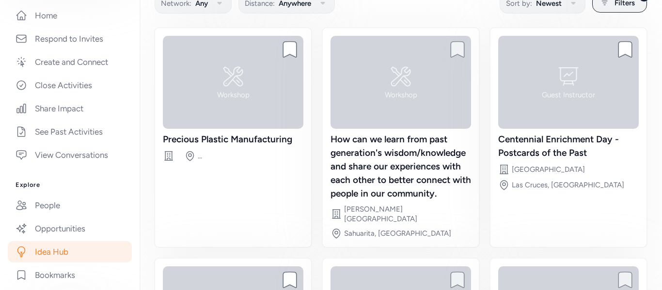
scroll to position [85, 0]
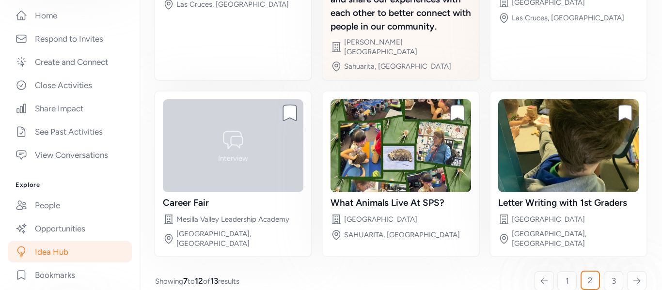
click at [479, 116] on div "Bookmark project What Animals Live At SPS? Site Sahuarita Primary School SAHUAR…" at bounding box center [401, 174] width 158 height 167
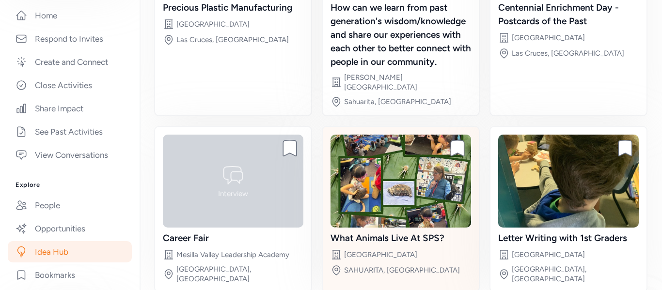
scroll to position [259, 0]
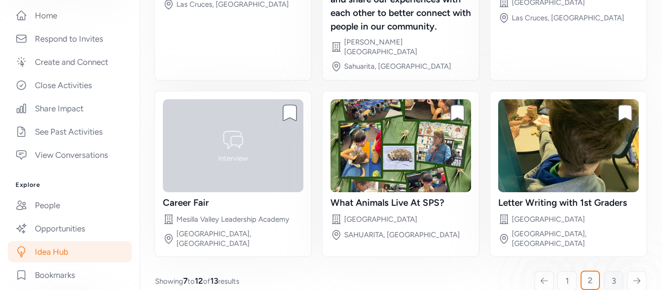
click at [613, 275] on span "3" at bounding box center [614, 281] width 4 height 12
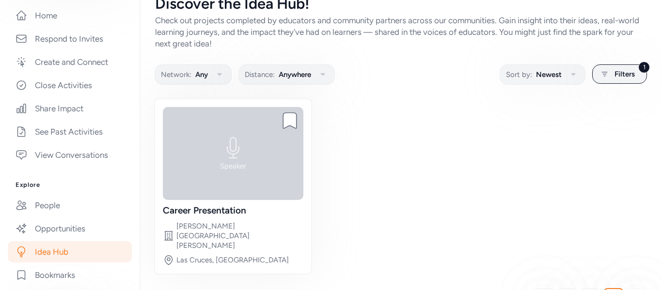
scroll to position [36, 0]
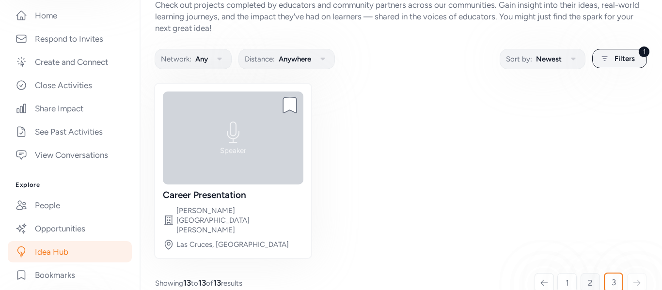
click at [594, 273] on link "2" at bounding box center [590, 282] width 19 height 19
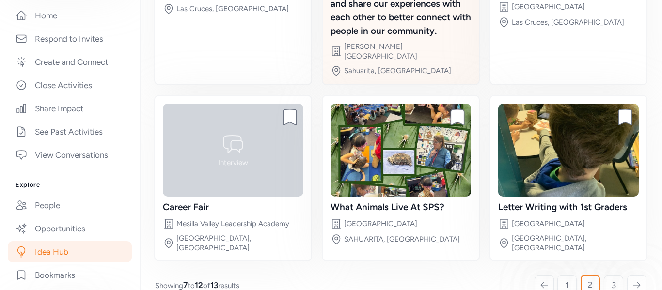
scroll to position [259, 0]
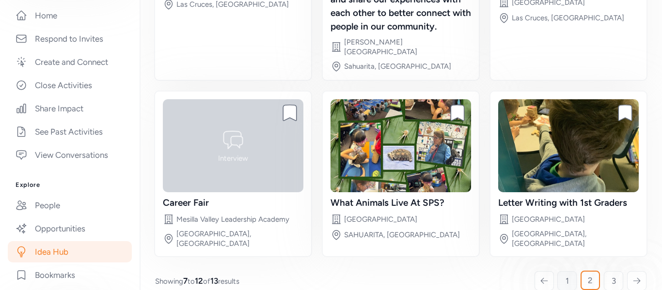
click at [569, 271] on link "1" at bounding box center [566, 280] width 19 height 19
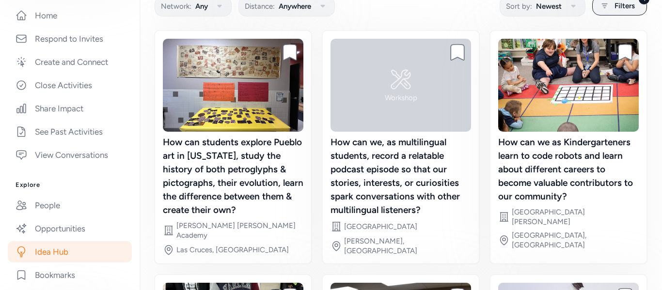
scroll to position [85, 0]
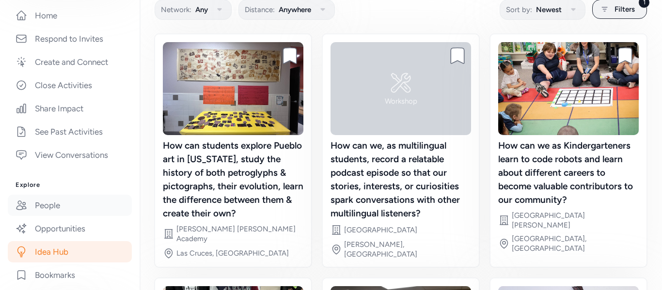
click at [31, 203] on link "People" at bounding box center [70, 205] width 124 height 21
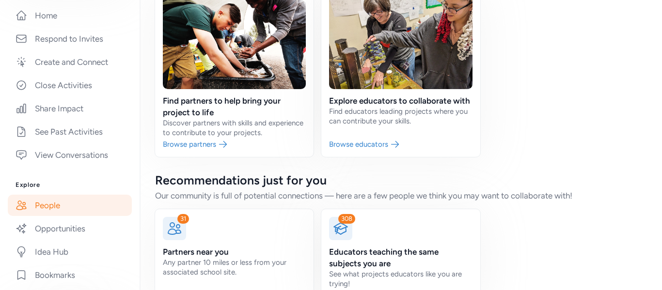
scroll to position [119, 0]
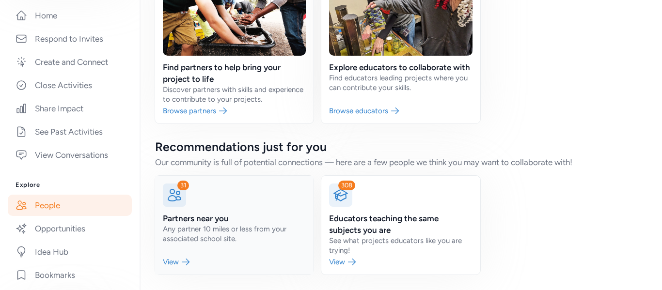
click at [213, 252] on link at bounding box center [234, 225] width 158 height 99
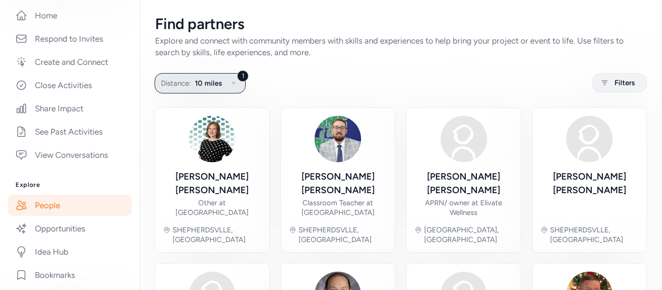
click at [211, 86] on span "10 miles" at bounding box center [208, 84] width 27 height 12
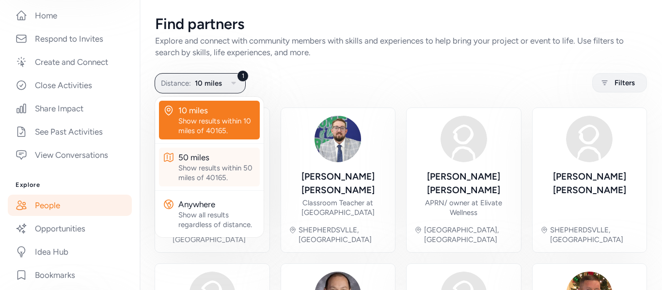
click at [206, 158] on div "50 miles" at bounding box center [217, 158] width 78 height 12
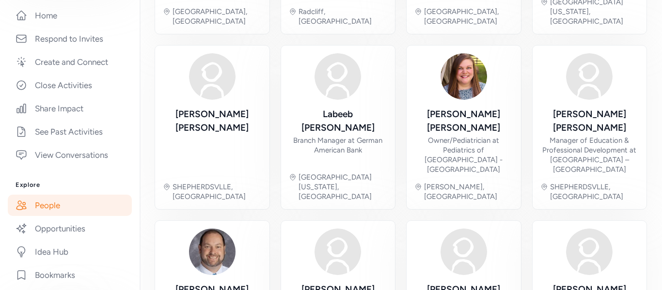
scroll to position [416, 0]
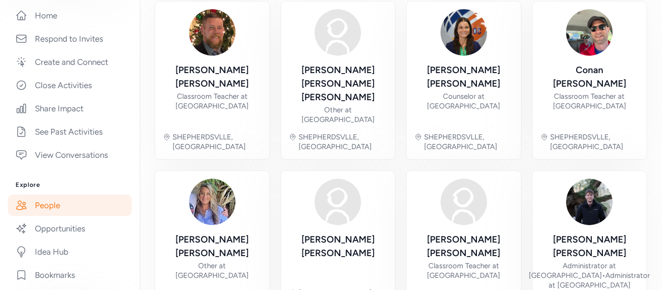
scroll to position [74, 0]
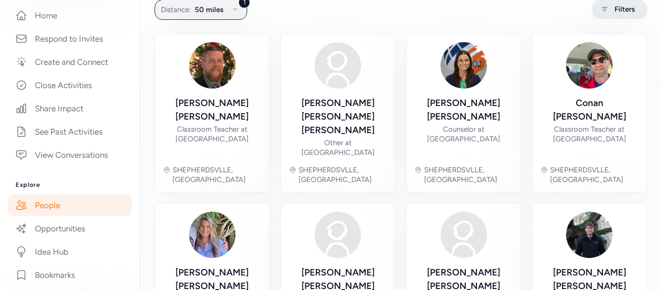
click at [610, 11] on icon at bounding box center [604, 9] width 12 height 12
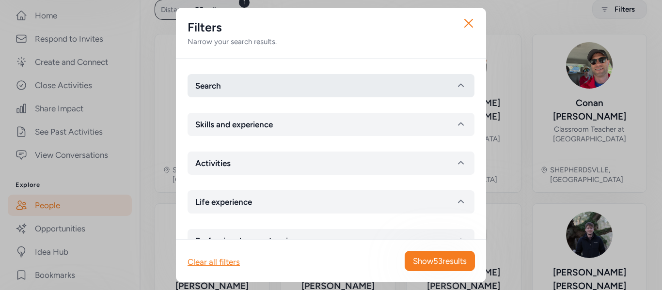
scroll to position [67, 0]
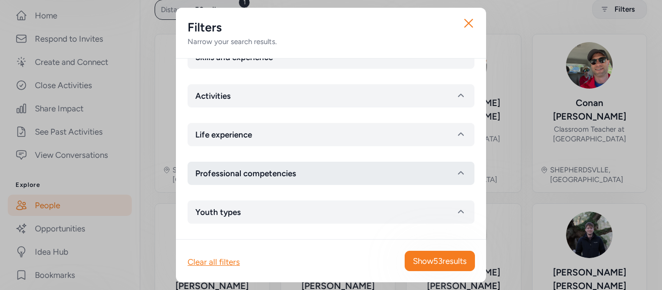
click at [338, 182] on button "Professional competencies" at bounding box center [331, 173] width 287 height 23
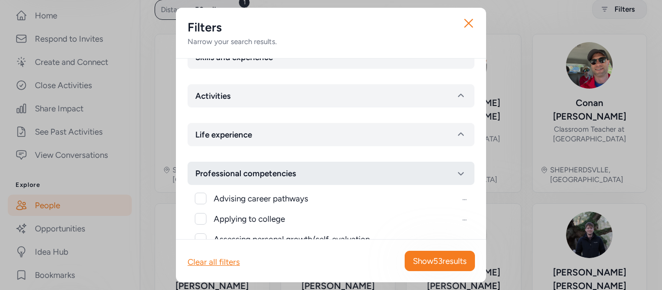
click at [338, 182] on button "Professional competencies" at bounding box center [331, 173] width 287 height 23
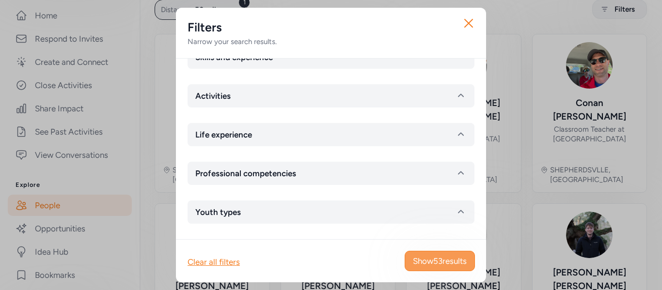
click at [470, 271] on button "Show 53 results" at bounding box center [440, 261] width 70 height 20
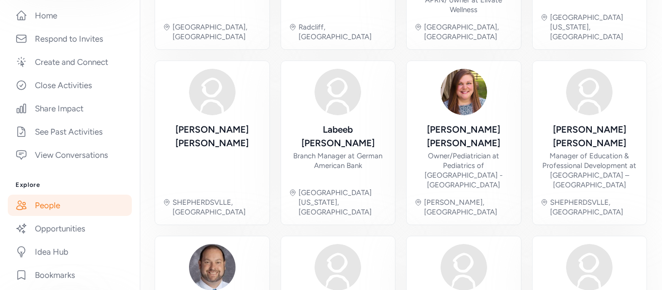
scroll to position [416, 0]
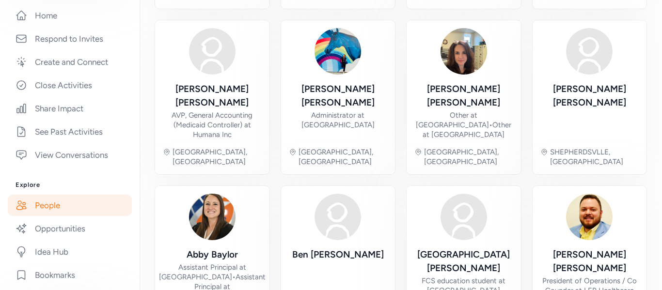
scroll to position [435, 0]
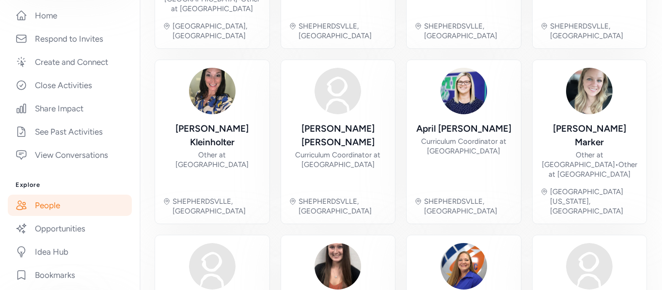
scroll to position [425, 0]
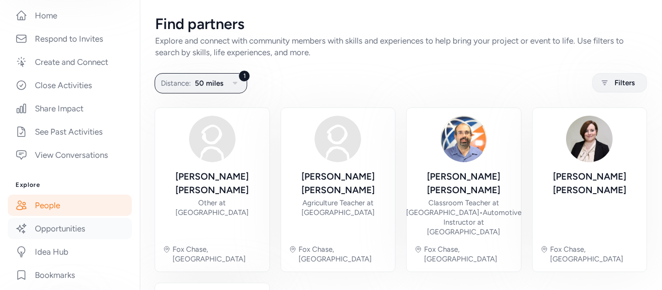
click at [60, 230] on link "Opportunities" at bounding box center [70, 228] width 124 height 21
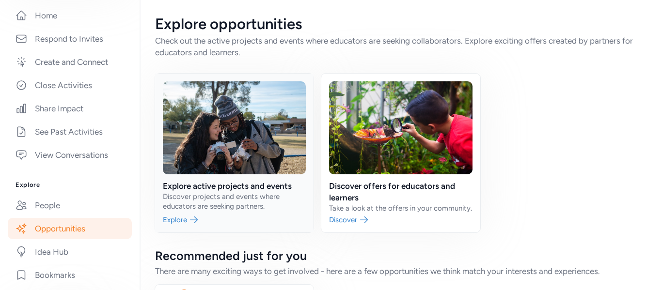
scroll to position [109, 0]
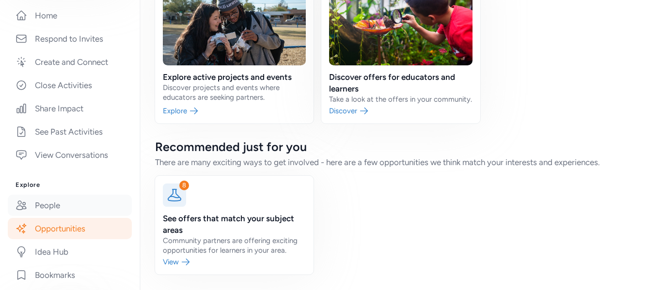
click at [83, 199] on link "People" at bounding box center [70, 205] width 124 height 21
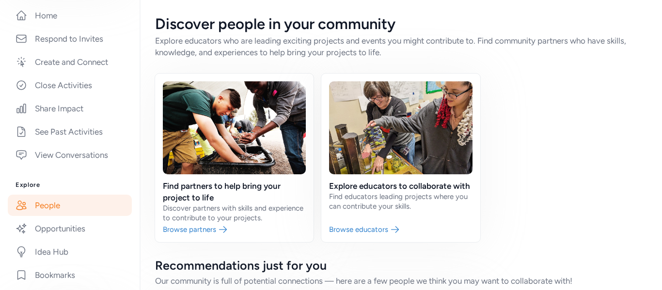
scroll to position [119, 0]
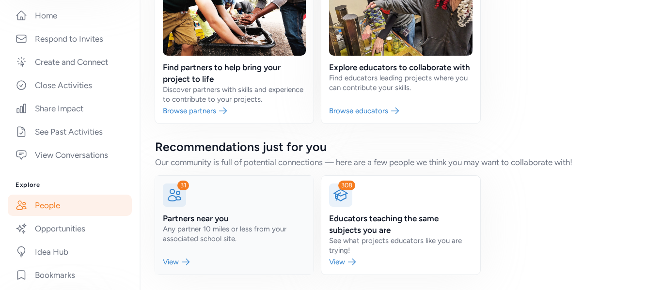
click at [177, 255] on link at bounding box center [234, 225] width 158 height 99
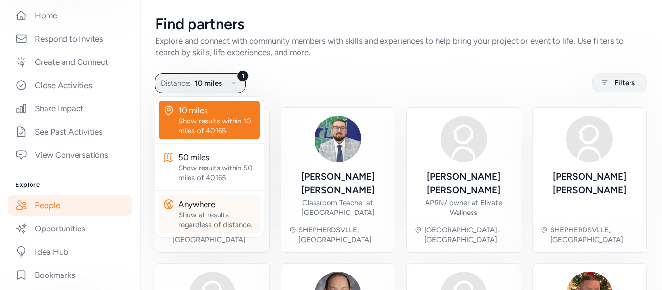
click at [221, 203] on div "Anywhere" at bounding box center [217, 205] width 78 height 12
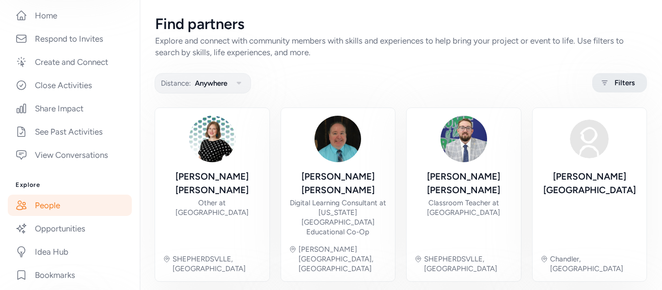
click at [613, 75] on div "Filters" at bounding box center [619, 82] width 55 height 19
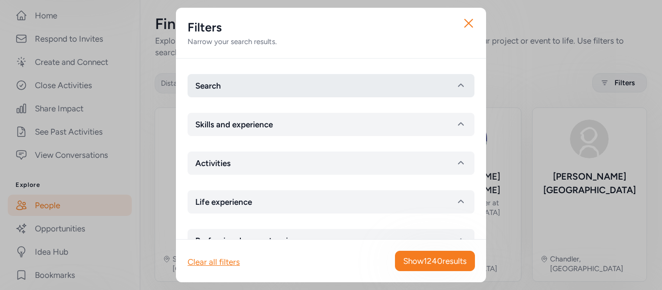
click at [231, 84] on button "Search" at bounding box center [331, 85] width 287 height 23
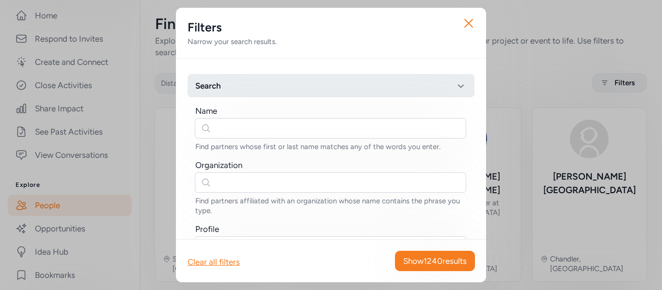
click at [231, 84] on button "Search" at bounding box center [331, 85] width 287 height 23
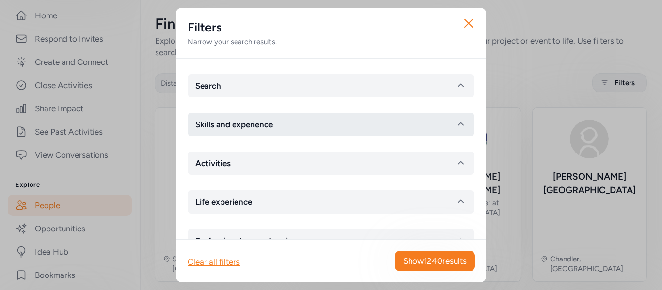
scroll to position [67, 0]
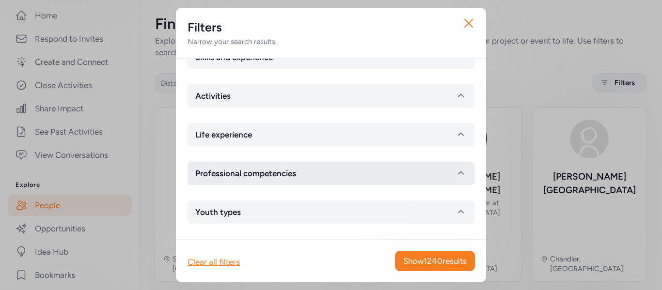
click at [252, 168] on span "Professional competencies" at bounding box center [245, 174] width 101 height 12
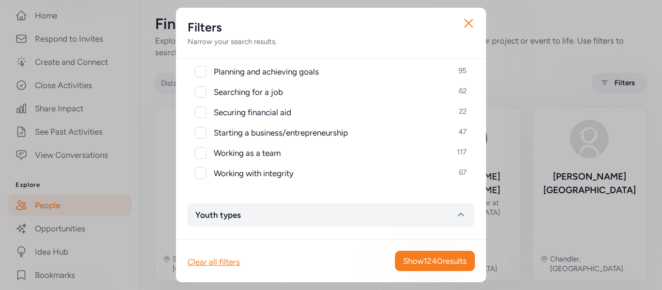
scroll to position [503, 0]
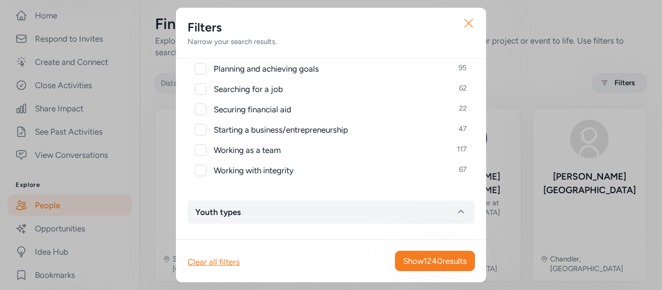
click at [465, 29] on icon "button" at bounding box center [469, 24] width 16 height 16
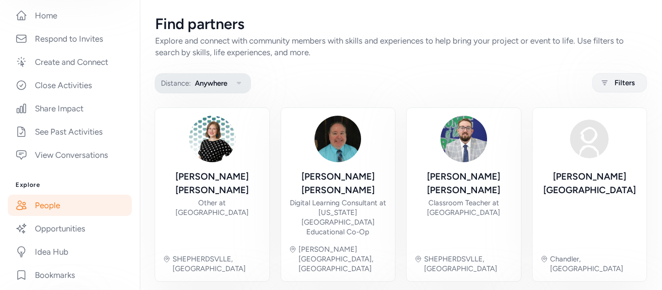
click at [207, 82] on span "Anywhere" at bounding box center [211, 84] width 32 height 12
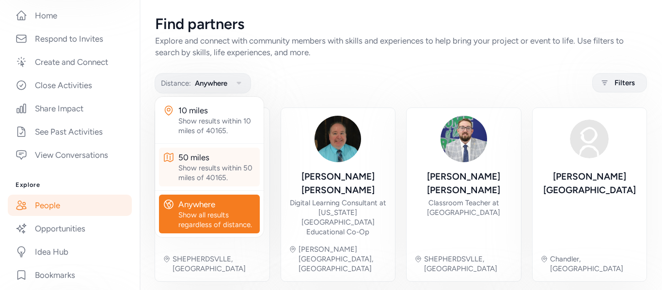
click at [195, 157] on div "50 miles" at bounding box center [217, 158] width 78 height 12
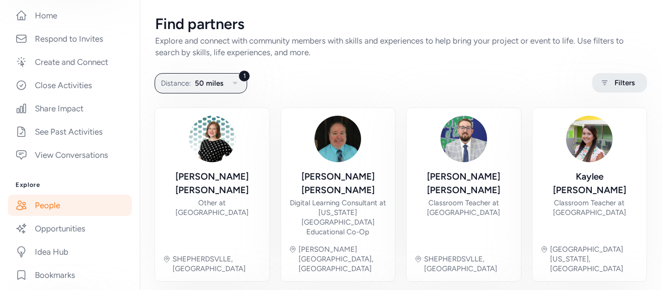
click at [604, 76] on div "Filters" at bounding box center [619, 82] width 55 height 19
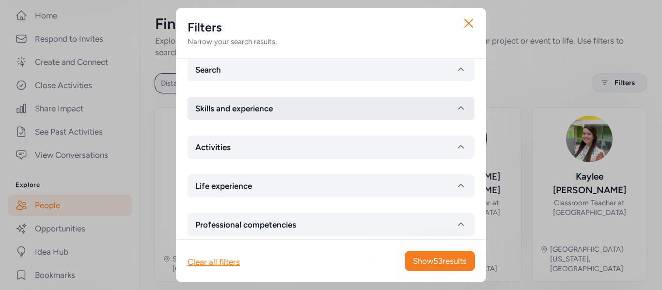
scroll to position [17, 0]
click at [382, 114] on button "Skills and experience" at bounding box center [331, 107] width 287 height 23
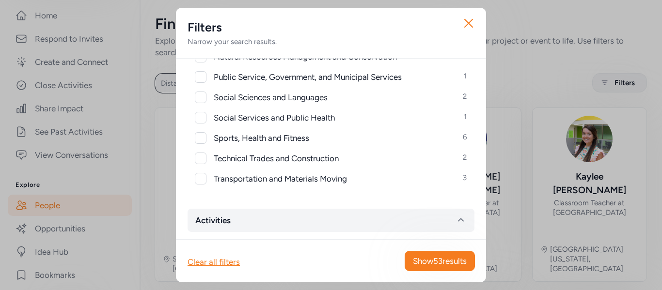
scroll to position [463, 0]
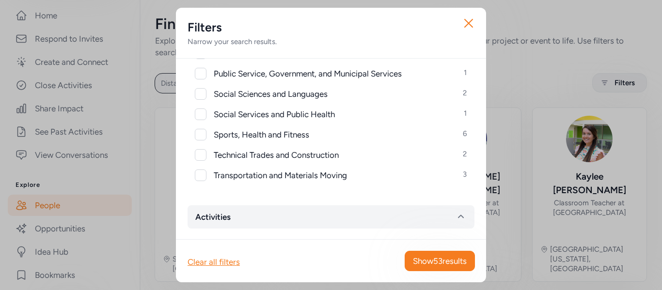
click at [298, 129] on span "Sports, Health and Fitness" at bounding box center [261, 135] width 95 height 12
checkbox input "true"
click at [455, 260] on span "Show 6 results" at bounding box center [441, 261] width 49 height 12
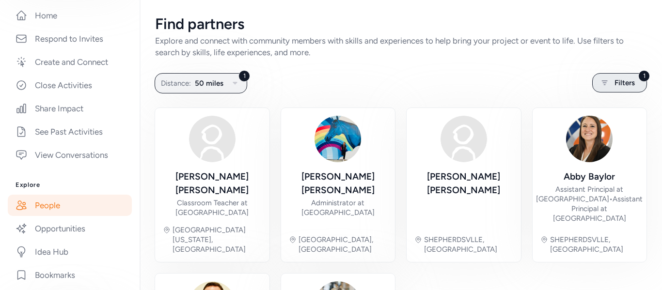
click at [633, 90] on div "1 Filters" at bounding box center [619, 82] width 55 height 19
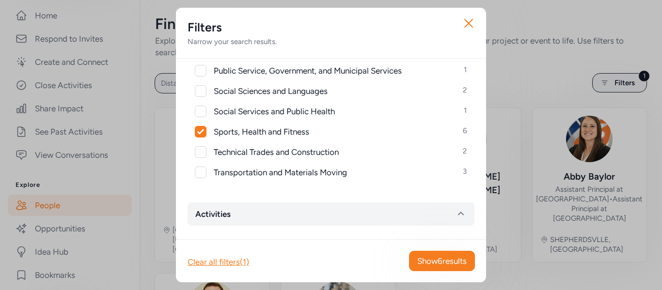
scroll to position [461, 0]
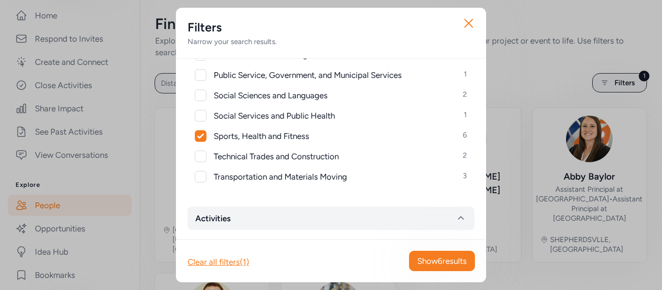
click at [288, 140] on span "Sports, Health and Fitness" at bounding box center [261, 136] width 95 height 12
checkbox input "false"
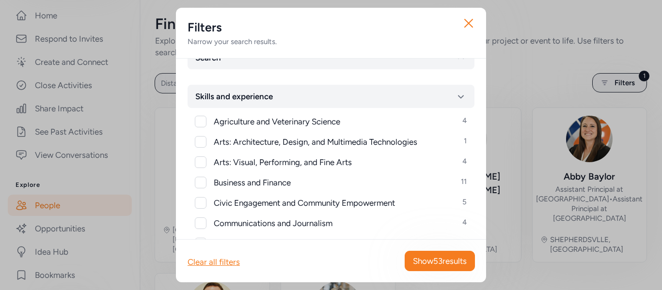
scroll to position [0, 0]
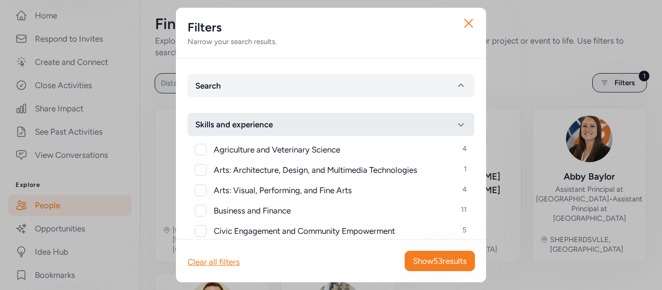
click at [290, 133] on button "Skills and experience" at bounding box center [331, 124] width 287 height 23
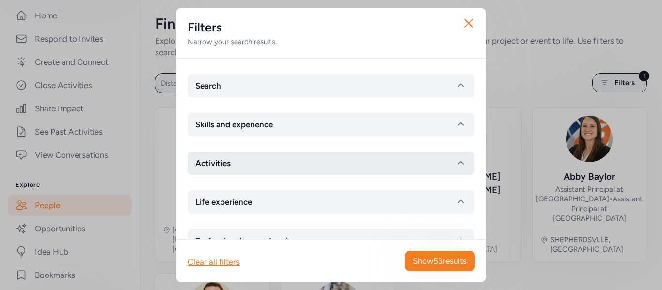
click at [282, 163] on button "Activities" at bounding box center [331, 163] width 287 height 23
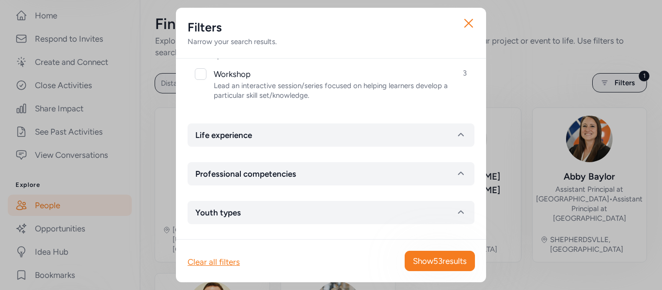
scroll to position [641, 0]
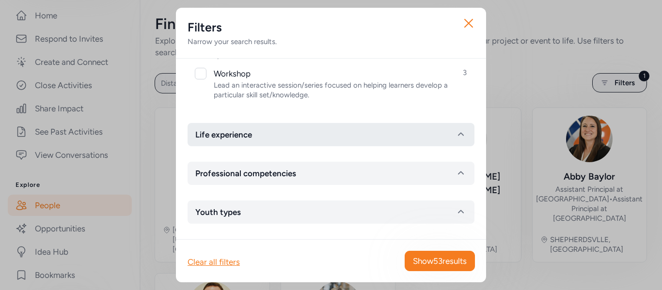
click at [293, 142] on button "Life experience" at bounding box center [331, 134] width 287 height 23
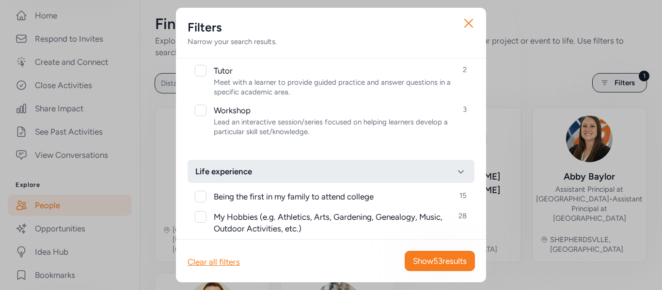
scroll to position [603, 0]
click at [243, 176] on span "Life experience" at bounding box center [223, 173] width 57 height 12
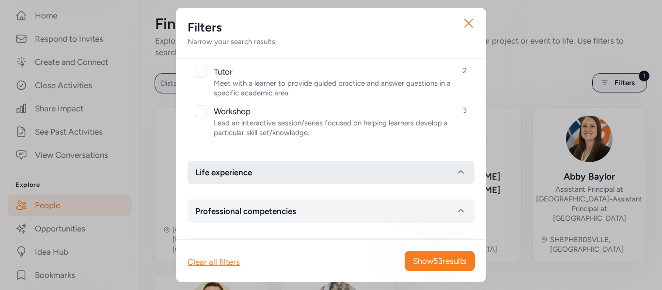
scroll to position [641, 0]
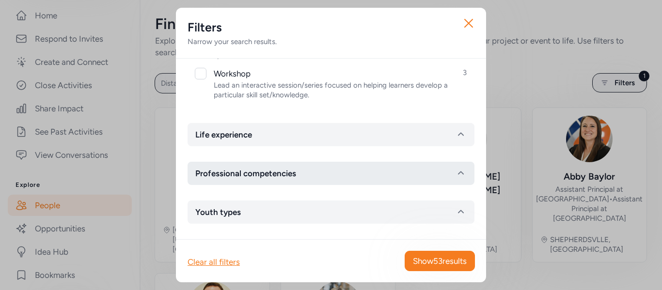
click at [243, 175] on span "Professional competencies" at bounding box center [245, 174] width 101 height 12
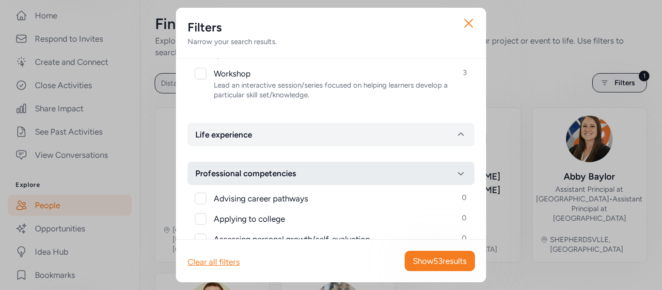
click at [243, 175] on span "Professional competencies" at bounding box center [245, 174] width 101 height 12
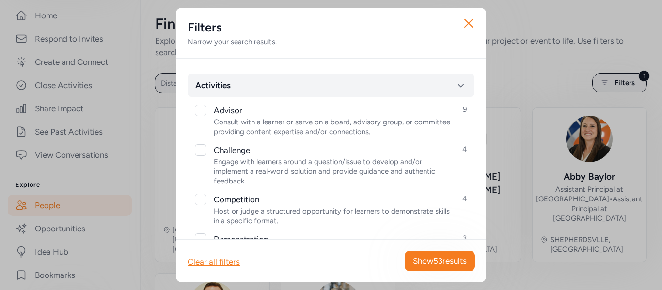
scroll to position [80, 0]
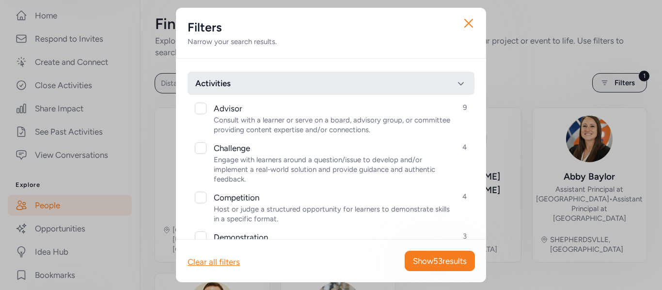
click at [302, 83] on button "Activities" at bounding box center [331, 83] width 287 height 23
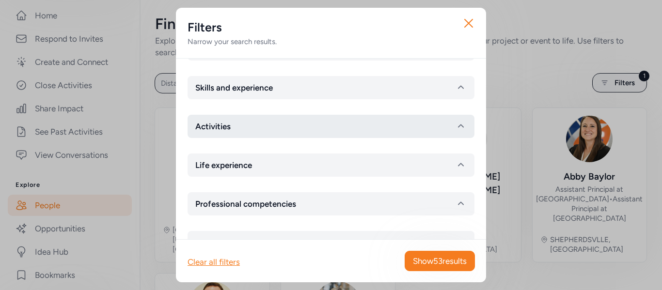
scroll to position [35, 0]
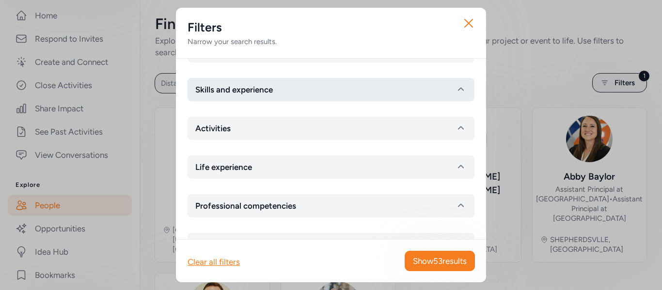
click at [296, 91] on button "Skills and experience" at bounding box center [331, 89] width 287 height 23
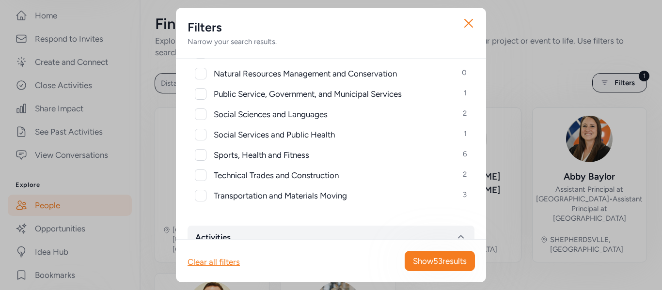
scroll to position [451, 0]
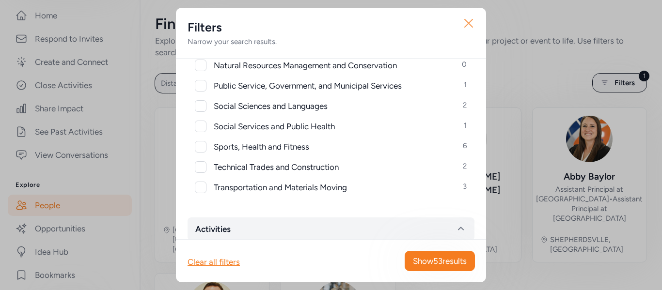
click at [463, 23] on icon "button" at bounding box center [469, 24] width 16 height 16
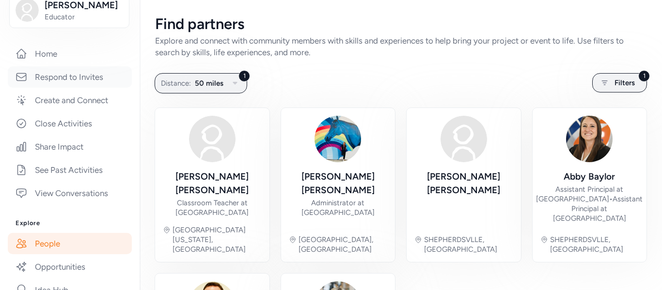
scroll to position [139, 0]
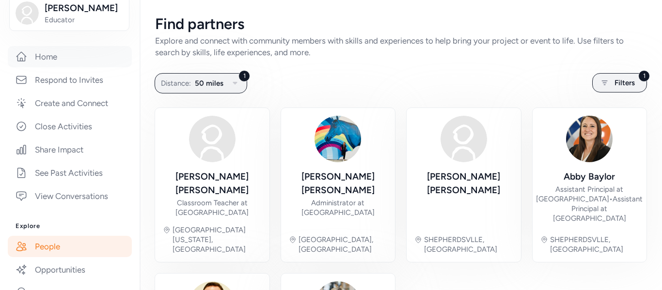
click at [65, 57] on link "Home" at bounding box center [70, 56] width 124 height 21
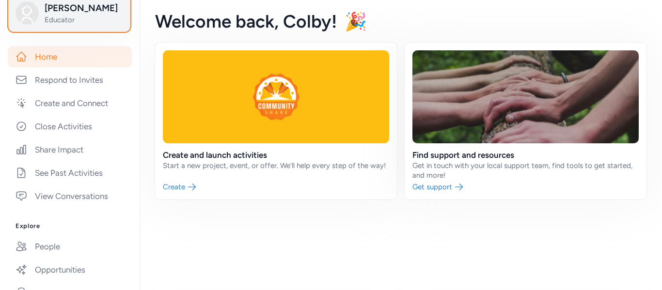
click at [84, 21] on span "Educator" at bounding box center [84, 20] width 79 height 10
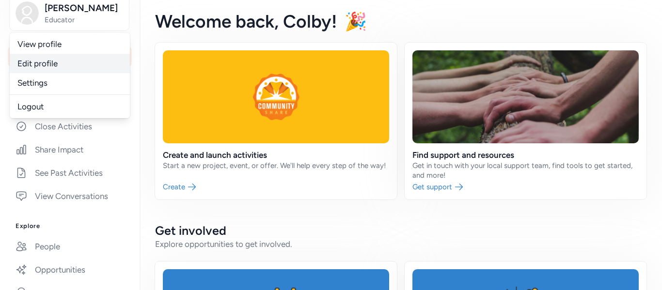
click at [62, 60] on link "Edit profile" at bounding box center [70, 63] width 120 height 19
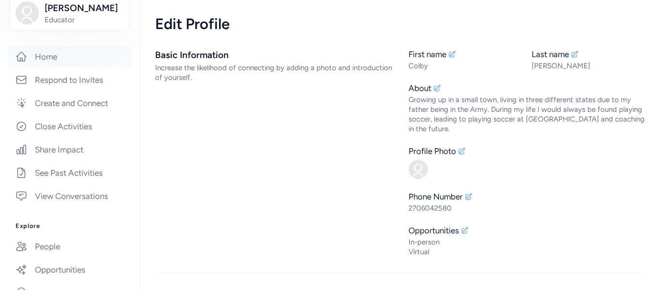
click at [43, 59] on link "Home" at bounding box center [70, 56] width 124 height 21
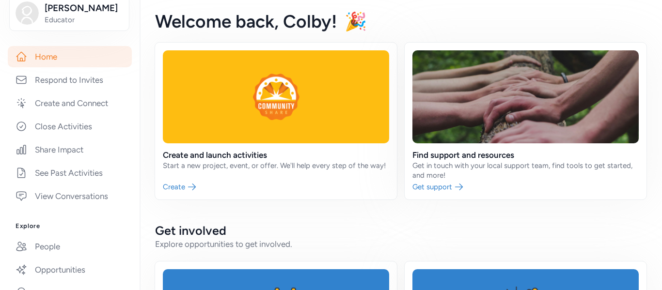
click at [108, 64] on link "Home" at bounding box center [70, 56] width 124 height 21
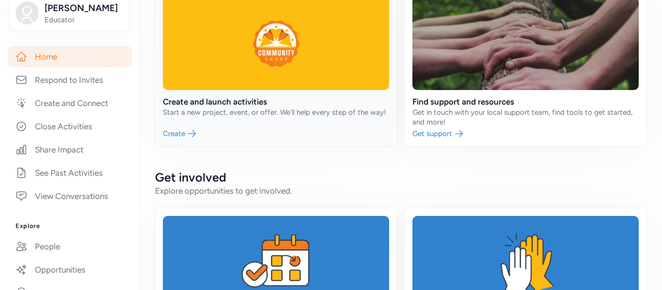
scroll to position [54, 0]
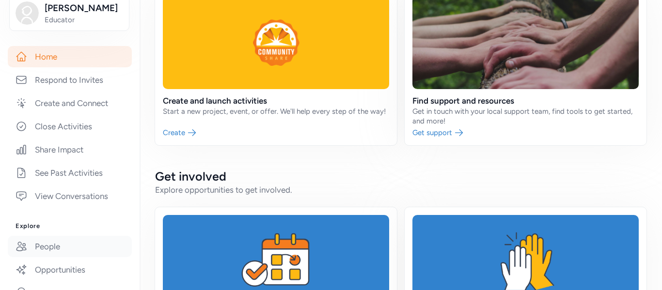
click at [79, 248] on link "People" at bounding box center [70, 246] width 124 height 21
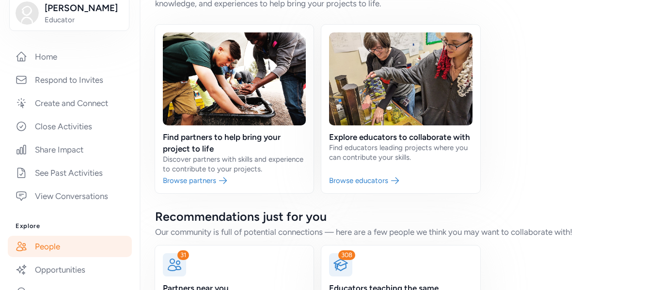
scroll to position [281, 0]
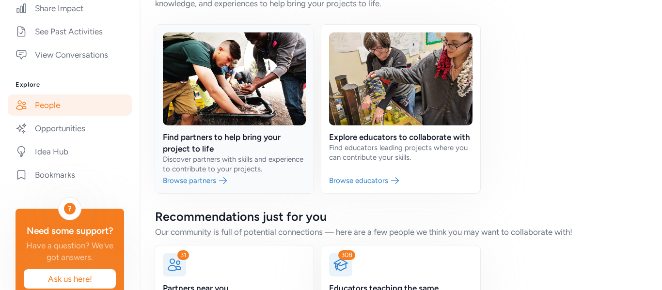
click at [226, 179] on link at bounding box center [234, 109] width 158 height 169
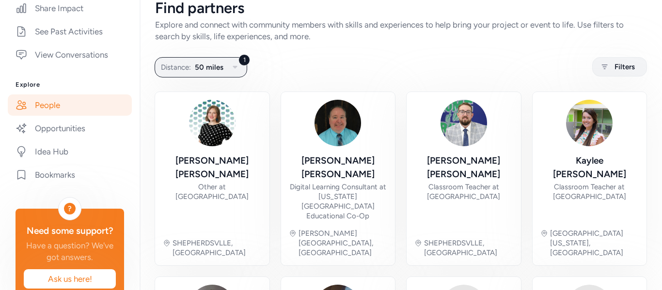
scroll to position [17, 0]
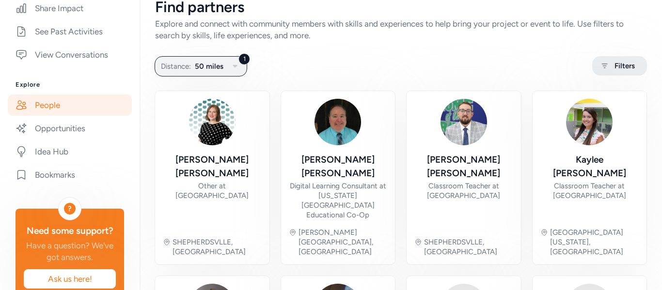
click at [611, 70] on div "Filters" at bounding box center [619, 65] width 55 height 19
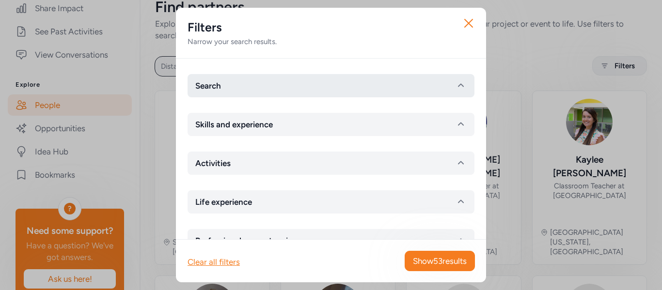
click at [434, 80] on button "Search" at bounding box center [331, 85] width 287 height 23
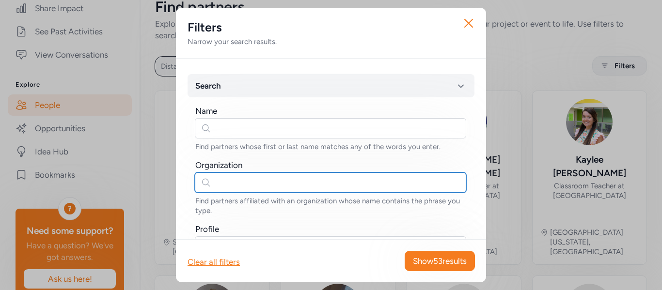
click at [267, 179] on input "text" at bounding box center [330, 183] width 271 height 20
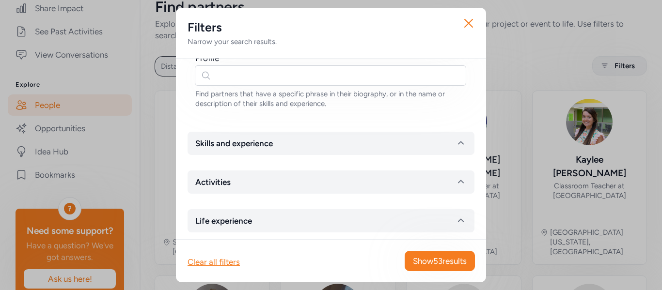
scroll to position [179, 0]
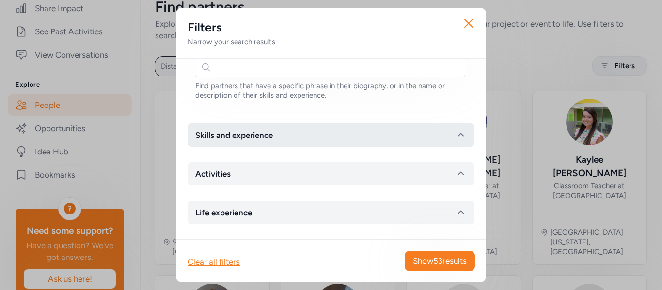
click at [301, 133] on button "Skills and experience" at bounding box center [331, 135] width 287 height 23
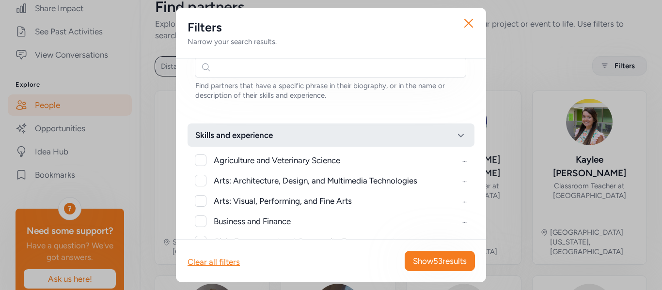
click at [301, 133] on button "Skills and experience" at bounding box center [331, 135] width 287 height 23
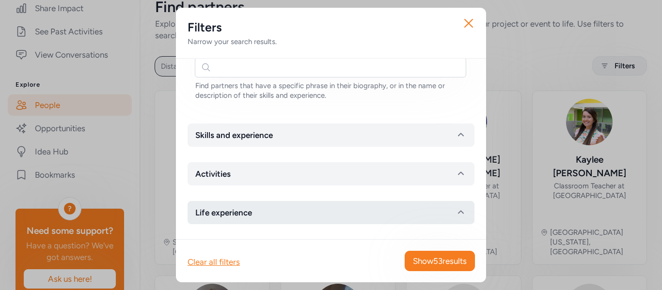
click at [269, 218] on button "Life experience" at bounding box center [331, 212] width 287 height 23
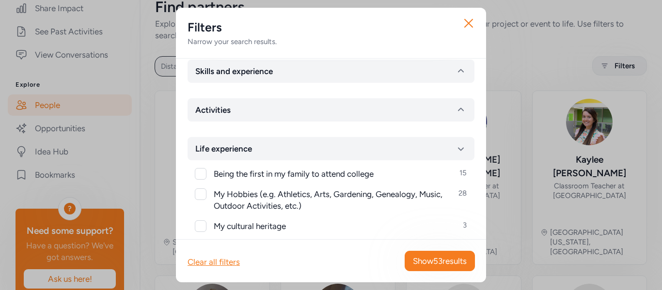
scroll to position [232, 0]
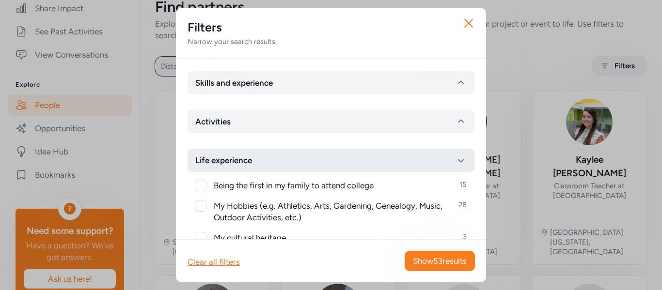
click at [263, 157] on button "Life experience" at bounding box center [331, 160] width 287 height 23
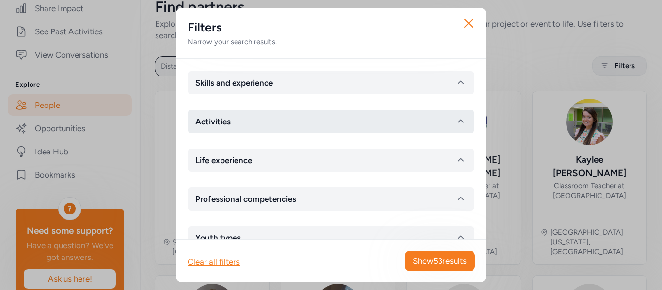
click at [283, 125] on button "Activities" at bounding box center [331, 121] width 287 height 23
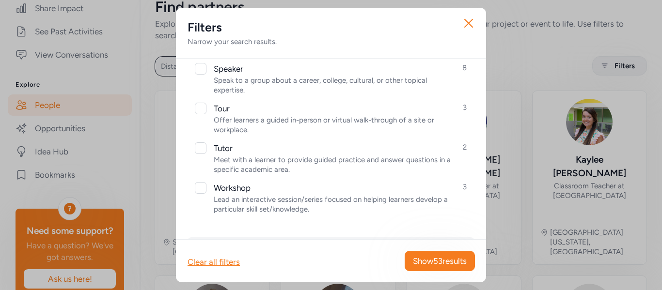
scroll to position [751, 0]
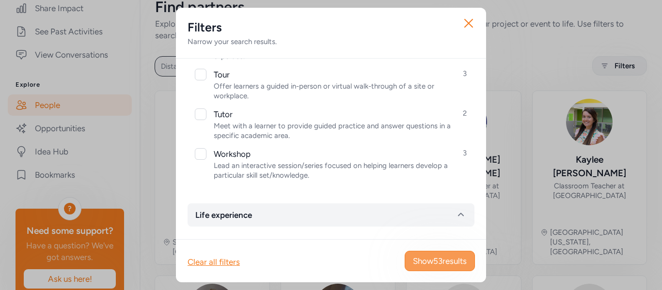
click at [424, 255] on span "Show 53 results" at bounding box center [440, 261] width 54 height 12
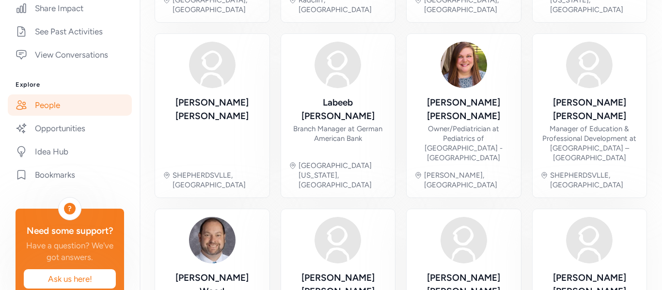
scroll to position [416, 0]
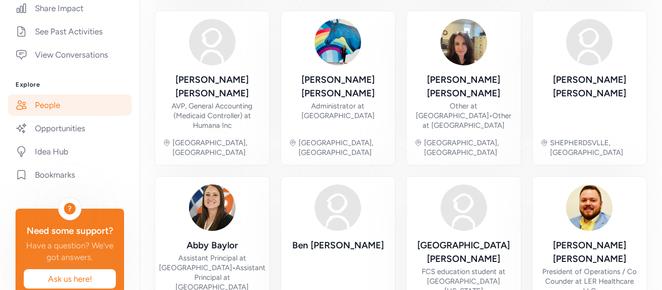
scroll to position [435, 0]
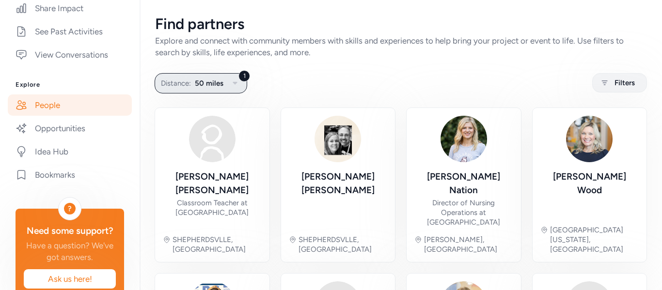
click at [225, 79] on button "1 Distance: 50 miles" at bounding box center [201, 83] width 93 height 20
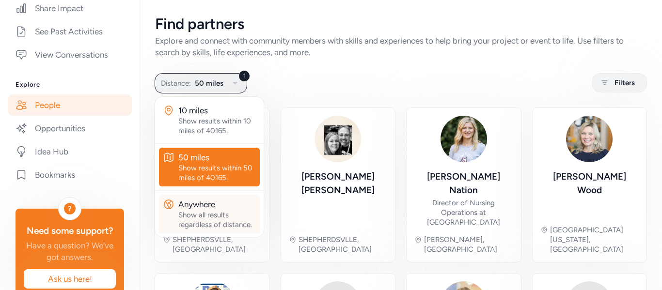
click at [206, 199] on div "Anywhere" at bounding box center [217, 205] width 78 height 12
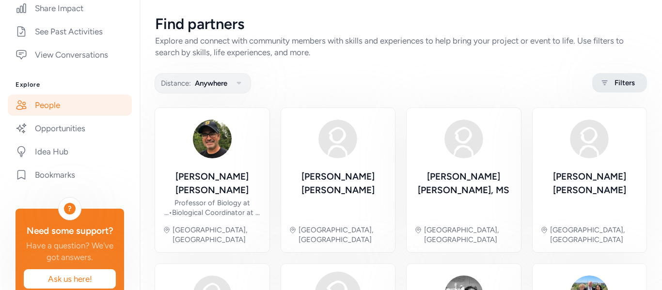
click at [620, 76] on div "Filters" at bounding box center [619, 82] width 55 height 19
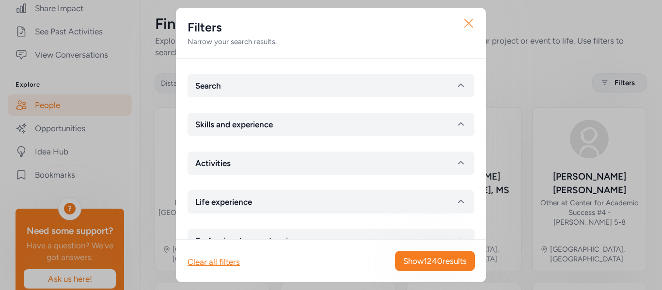
click at [475, 28] on icon "button" at bounding box center [469, 24] width 16 height 16
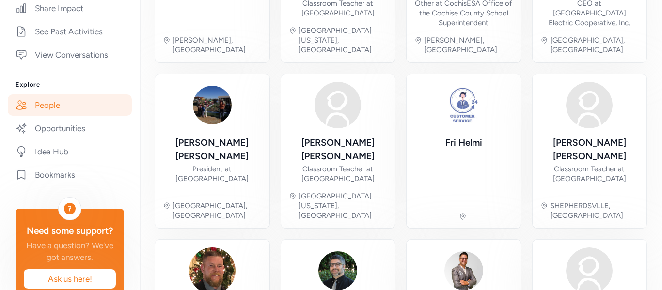
scroll to position [380, 0]
